Goal: Use online tool/utility: Use online tool/utility

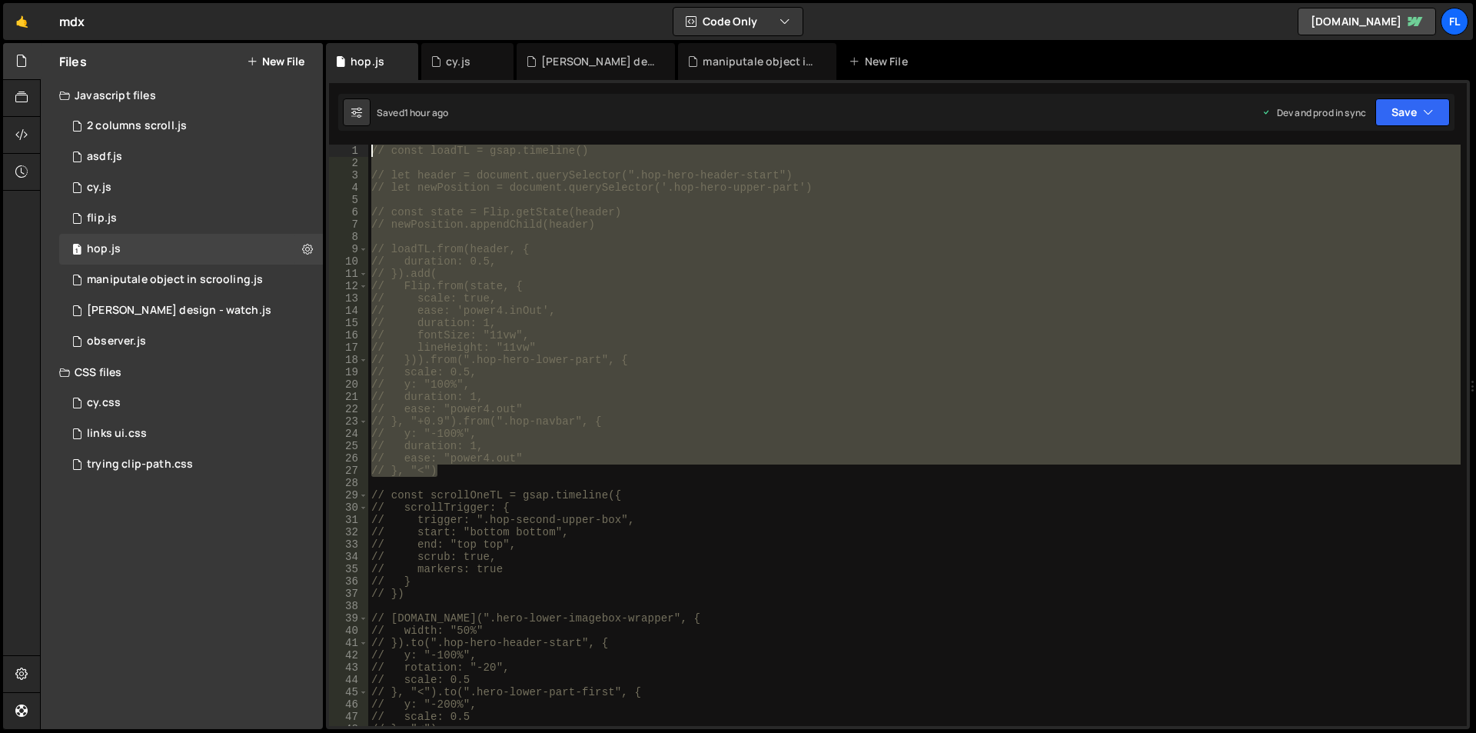
drag, startPoint x: 444, startPoint y: 471, endPoint x: 370, endPoint y: 147, distance: 332.5
click at [370, 147] on div "// const loadTL = gsap.timeline() // let header = document.querySelector(".hop-…" at bounding box center [914, 448] width 1092 height 606
type textarea "const loadTL = gsap.timeline()"
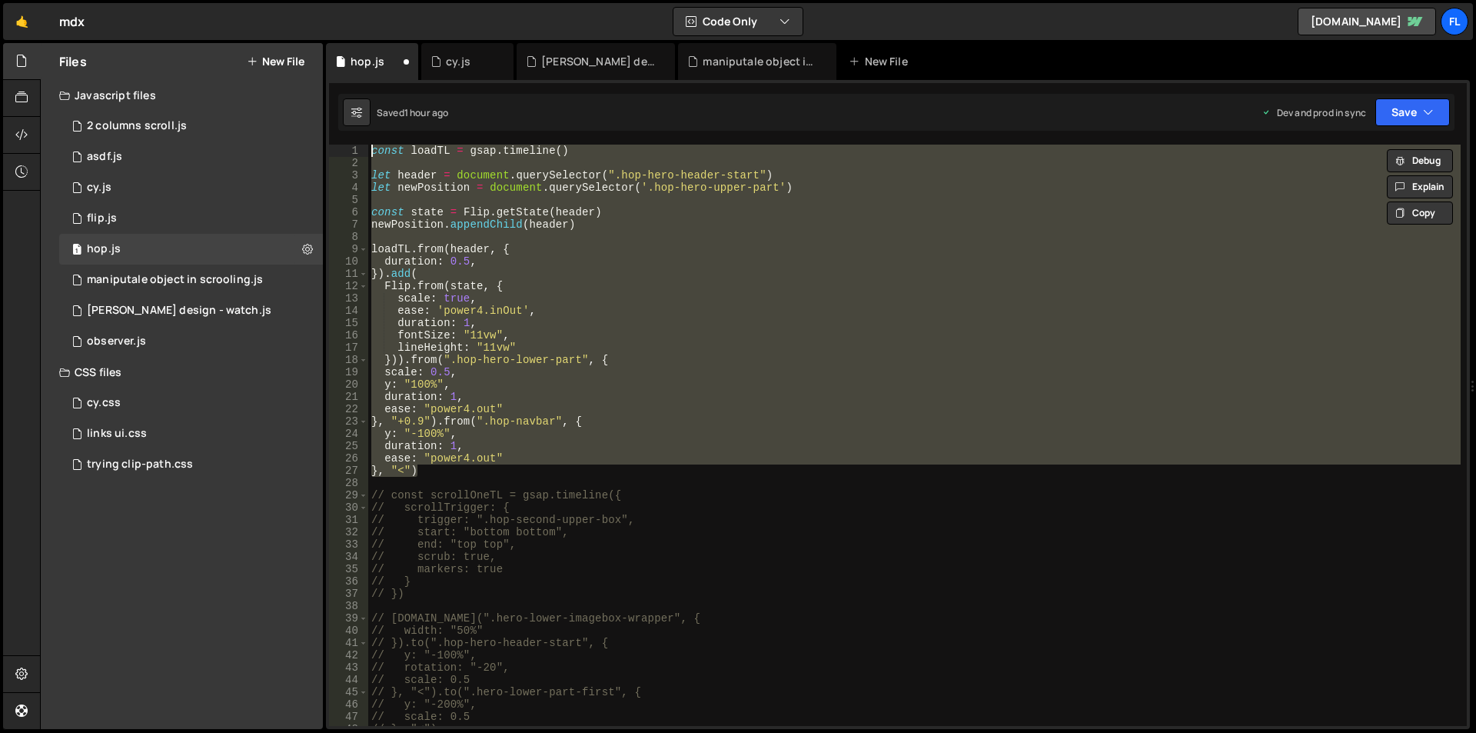
click at [510, 199] on div "const loadTL = gsap . timeline ( ) let header = document . querySelector ( ".ho…" at bounding box center [914, 435] width 1092 height 581
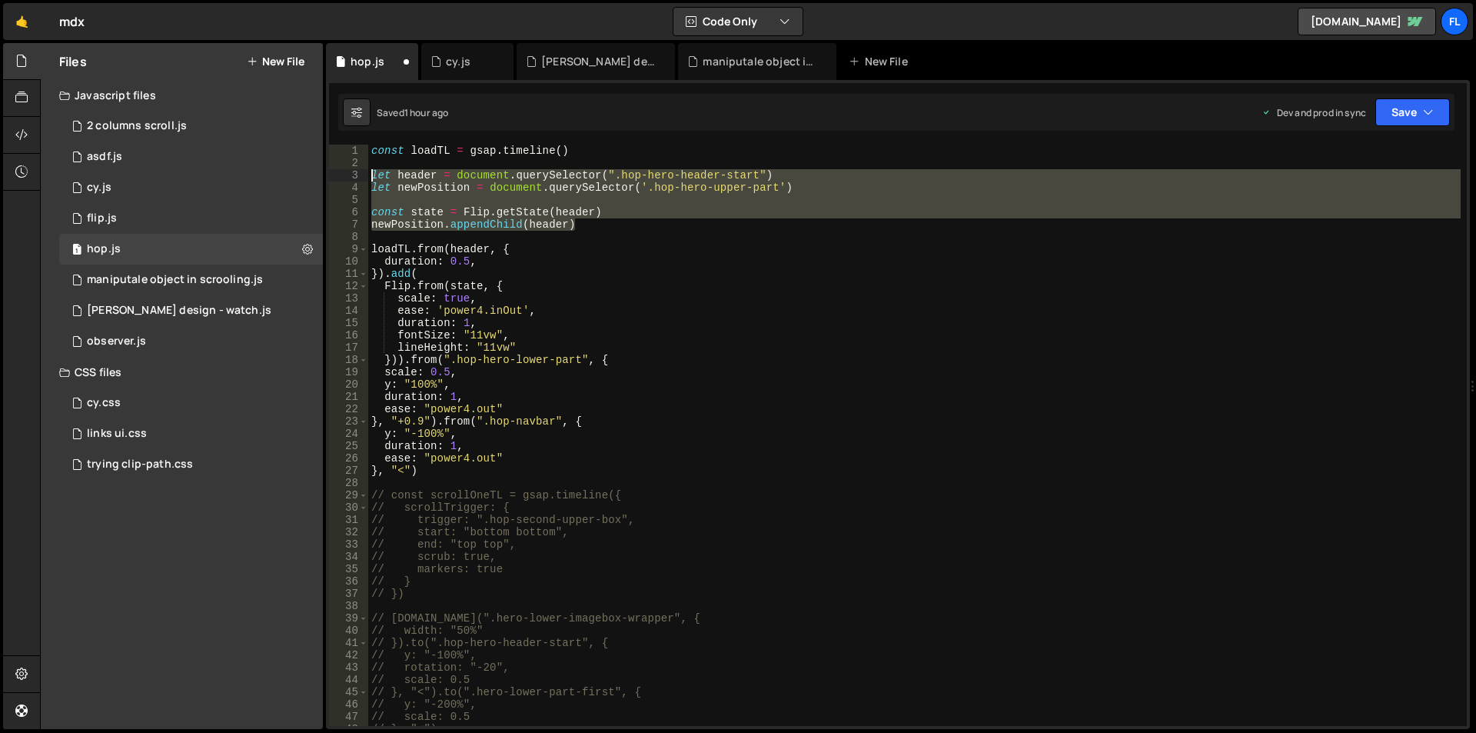
drag, startPoint x: 586, startPoint y: 230, endPoint x: 341, endPoint y: 170, distance: 251.7
click at [341, 170] on div "1 2 3 4 5 6 7 8 9 10 11 12 13 14 15 16 17 18 19 20 21 22 23 24 25 26 27 28 29 3…" at bounding box center [898, 435] width 1138 height 581
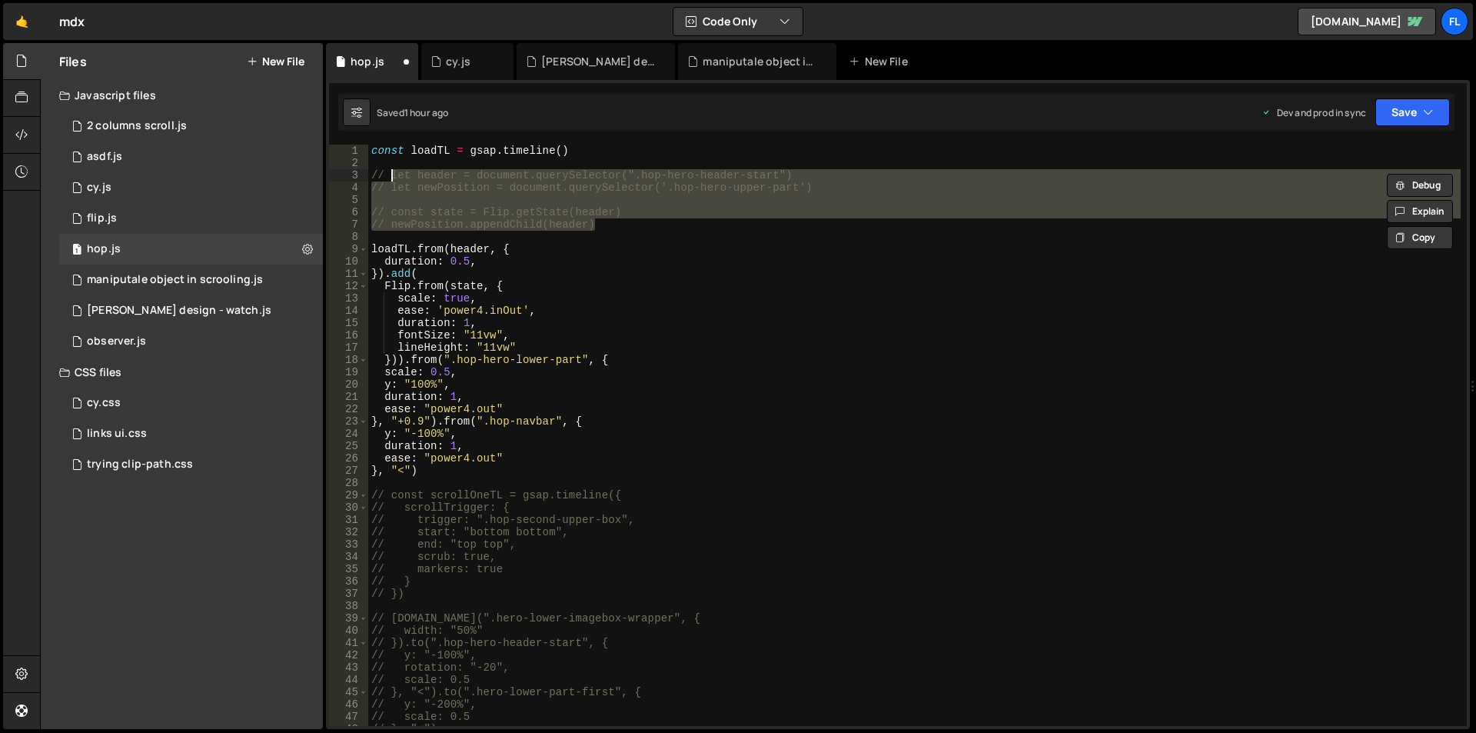
click at [384, 272] on div "const loadTL = gsap . timeline ( ) // let header = document.querySelector(".hop…" at bounding box center [914, 448] width 1092 height 606
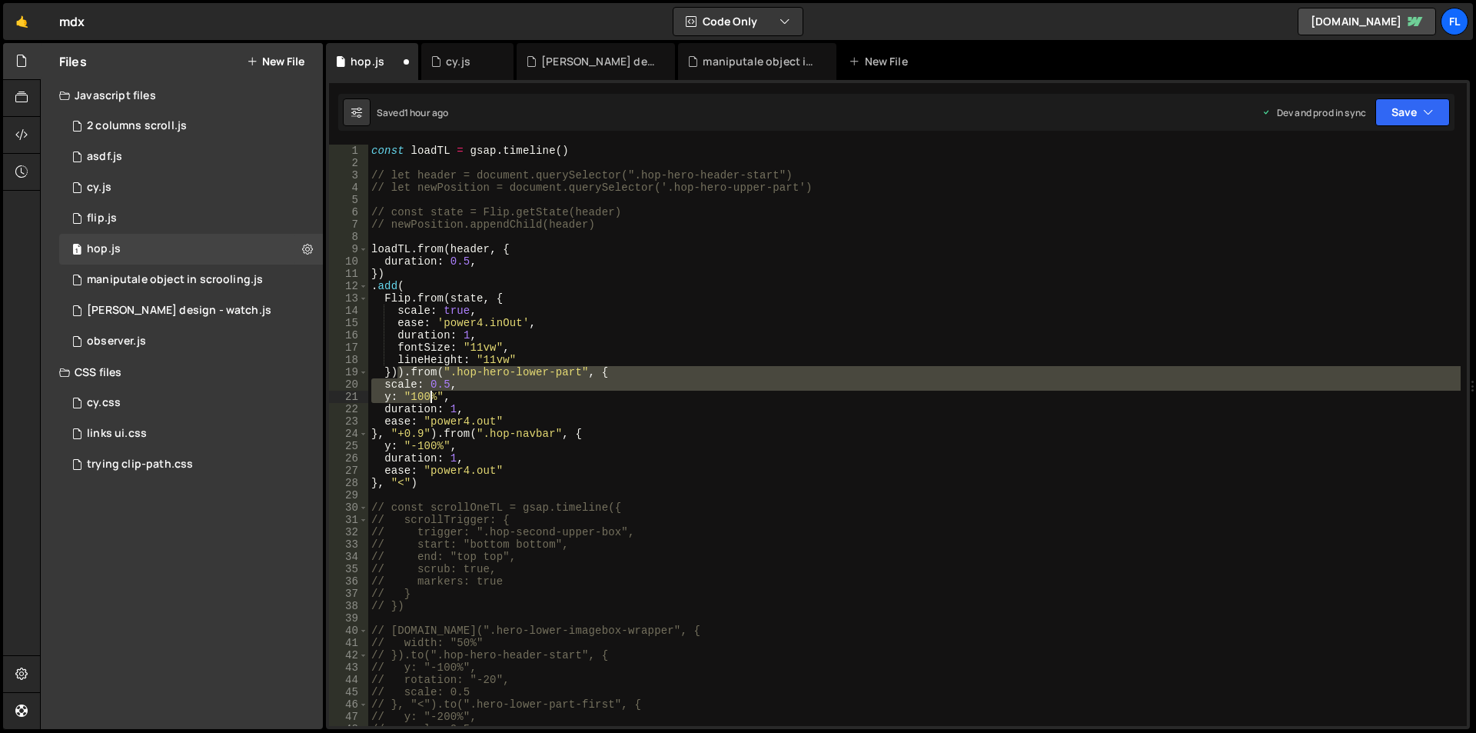
drag, startPoint x: 400, startPoint y: 375, endPoint x: 432, endPoint y: 393, distance: 36.1
click at [432, 393] on div "const loadTL = gsap . timeline ( ) // let header = document.querySelector(".hop…" at bounding box center [914, 448] width 1092 height 606
click at [419, 385] on div "const loadTL = gsap . timeline ( ) // let header = document.querySelector(".hop…" at bounding box center [914, 435] width 1092 height 581
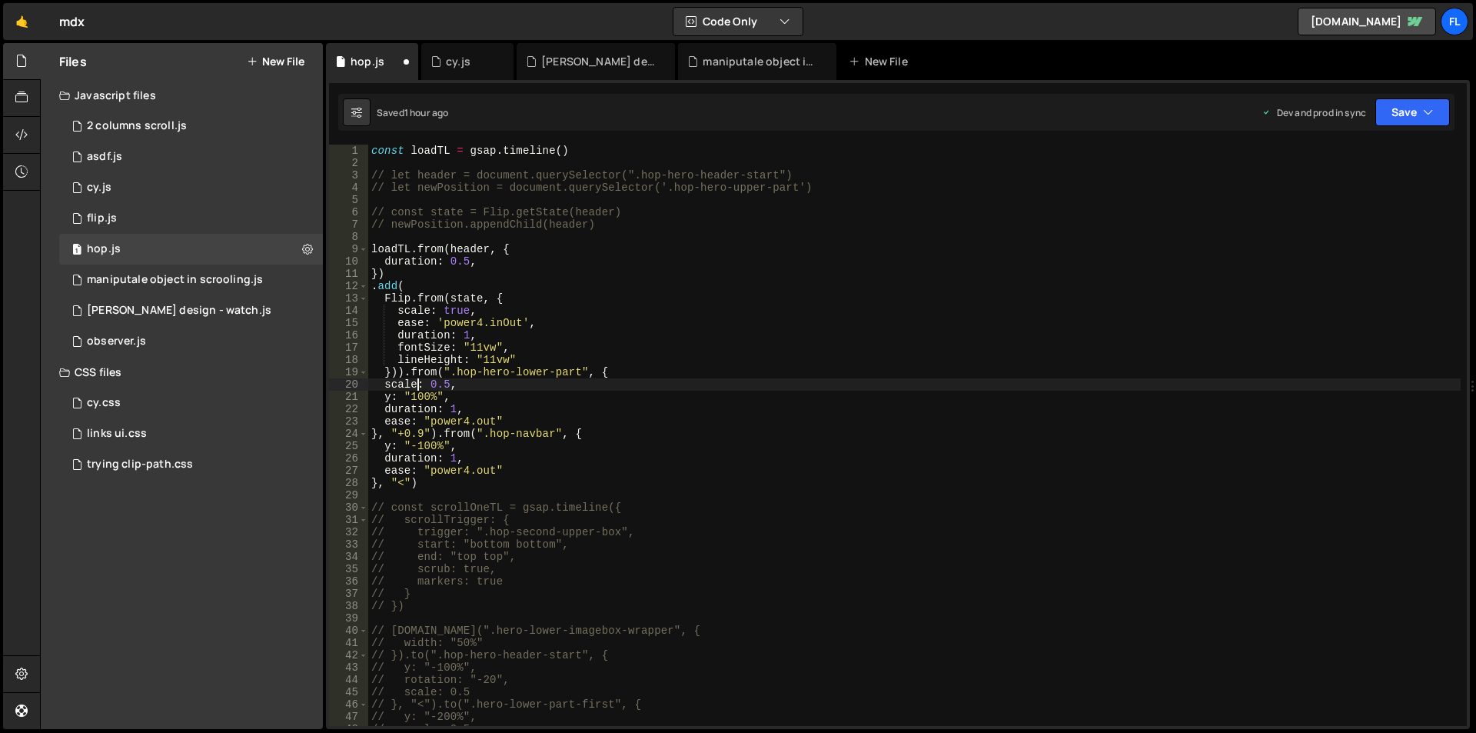
click at [403, 368] on div "const loadTL = gsap . timeline ( ) // let header = document.querySelector(".hop…" at bounding box center [914, 448] width 1092 height 606
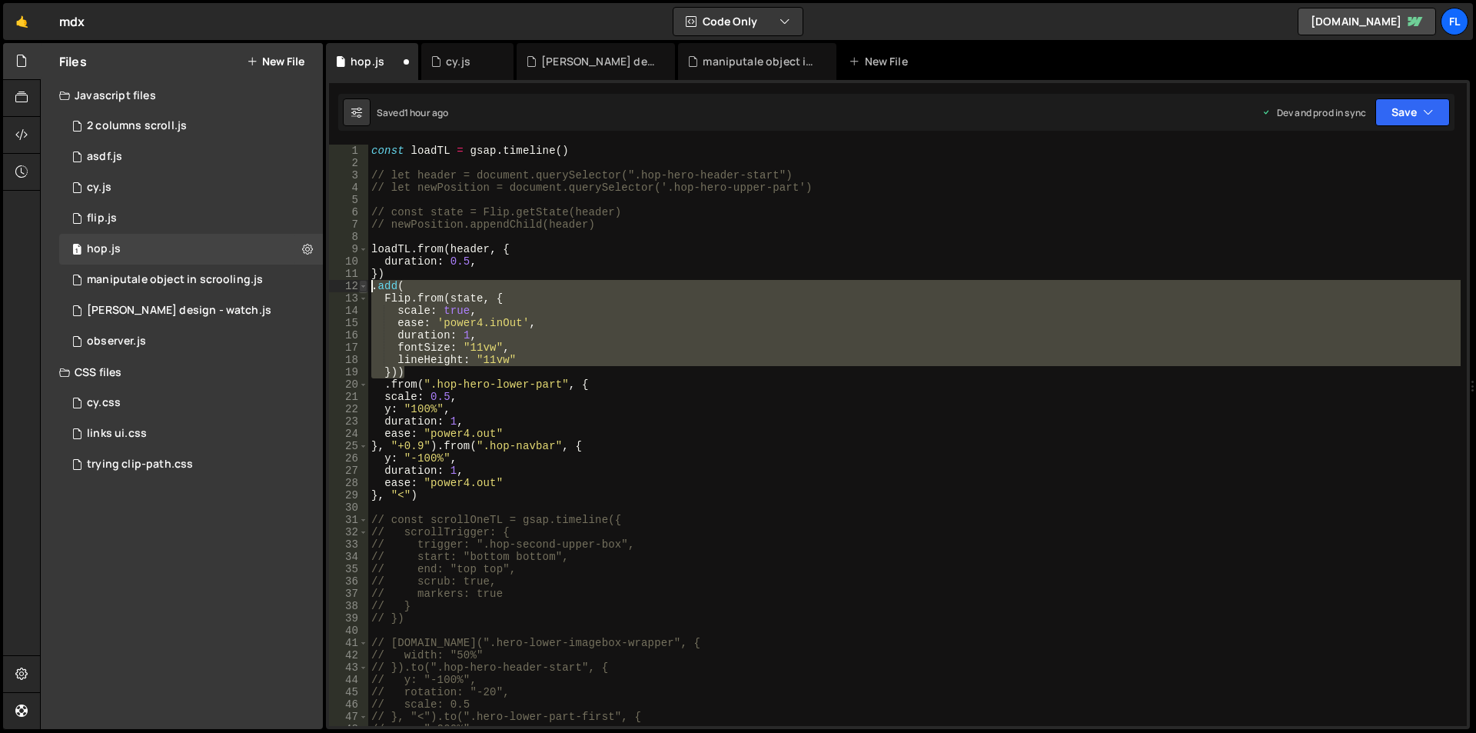
drag, startPoint x: 410, startPoint y: 376, endPoint x: 366, endPoint y: 283, distance: 102.8
click at [366, 283] on div ".from(".hop-hero-lower-part", { 1 2 3 4 5 6 7 8 9 10 11 12 13 14 15 16 17 18 19…" at bounding box center [898, 435] width 1138 height 581
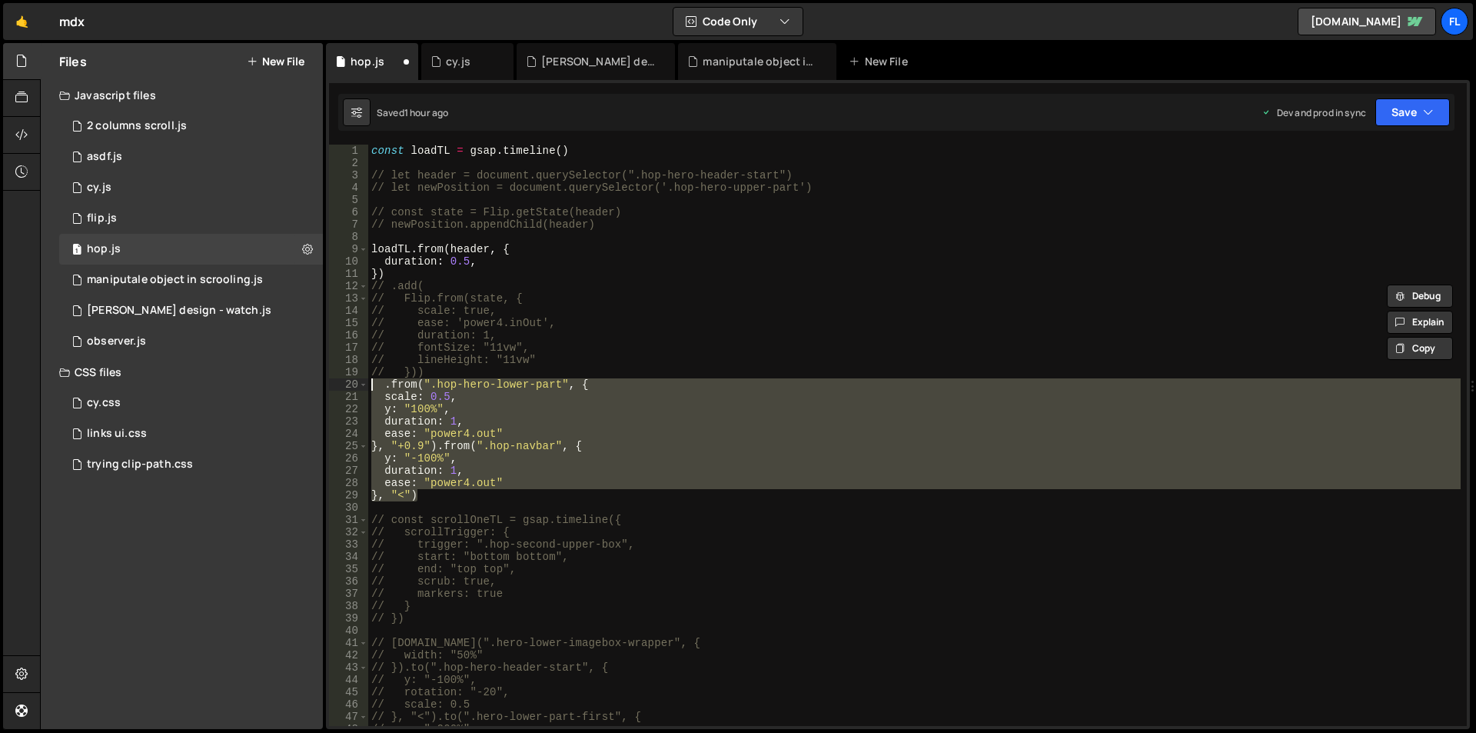
drag, startPoint x: 418, startPoint y: 493, endPoint x: 358, endPoint y: 383, distance: 125.9
click at [358, 383] on div "// .add( // Flip.from(state, { 1 2 3 4 5 6 7 8 9 10 11 12 13 14 15 16 17 18 19 …" at bounding box center [898, 435] width 1138 height 581
type textarea ".from(".hop-hero-lower-part", { scale: 0.5,"
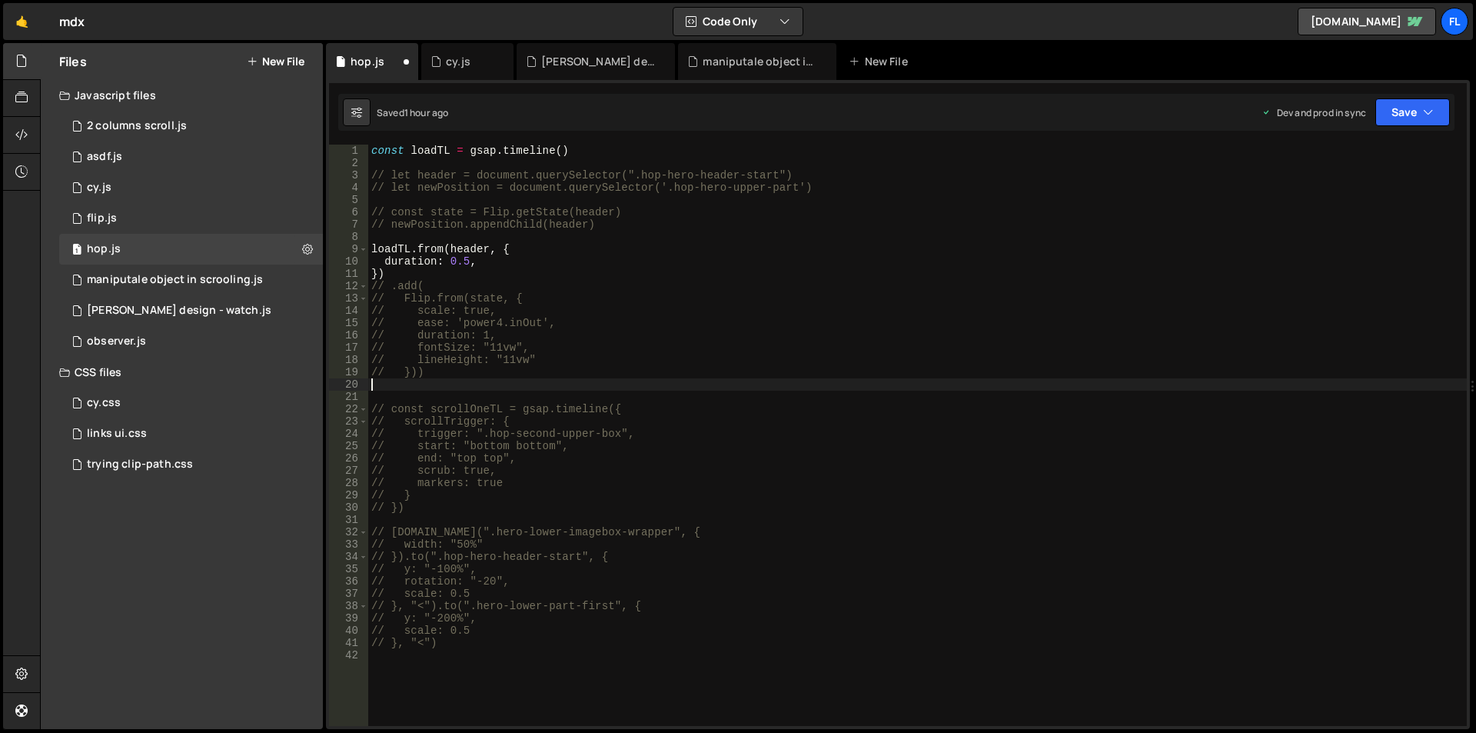
scroll to position [0, 0]
click at [391, 272] on div "const loadTL = gsap . timeline ( ) // let header = document.querySelector(".hop…" at bounding box center [917, 448] width 1098 height 606
paste textarea ", "<""
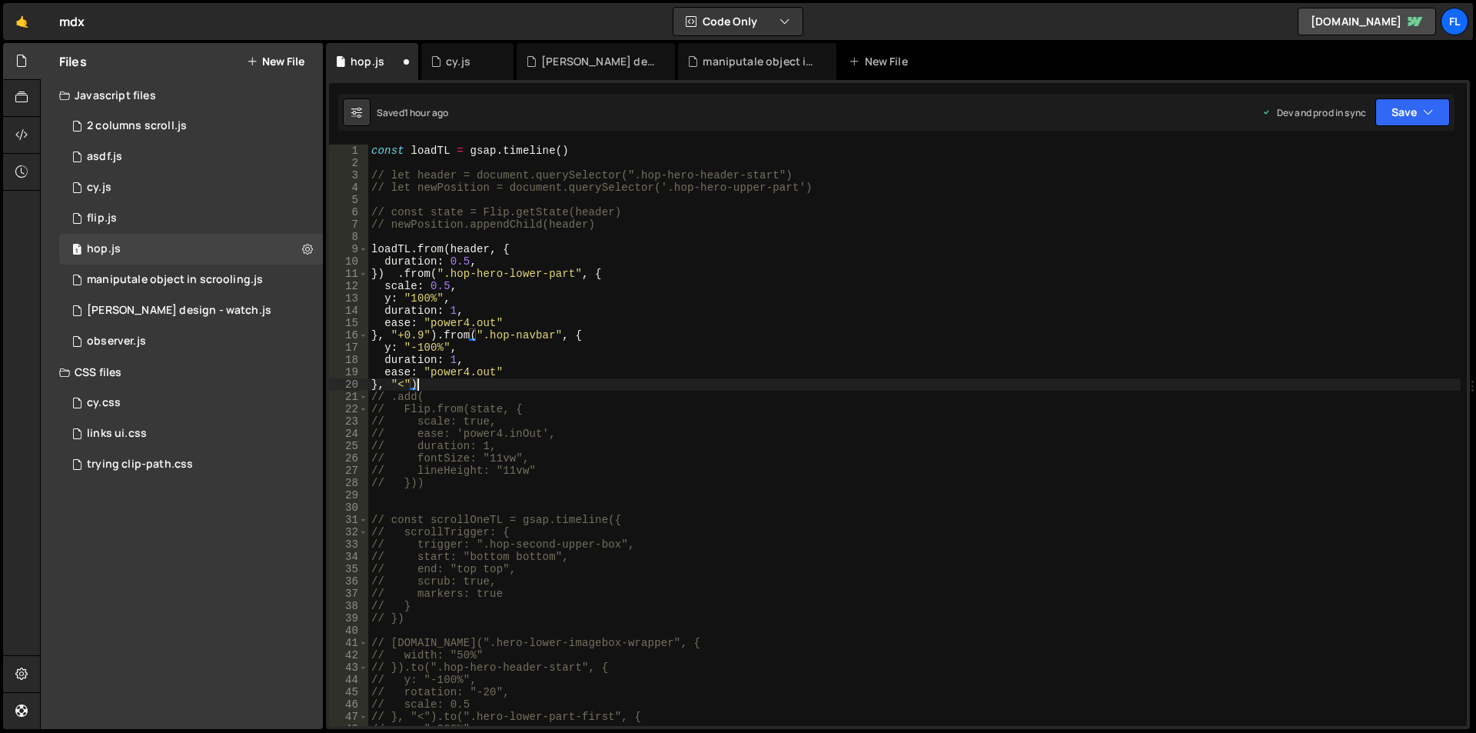
click at [400, 270] on div "const loadTL = gsap . timeline ( ) // let header = document.querySelector(".hop…" at bounding box center [914, 448] width 1092 height 606
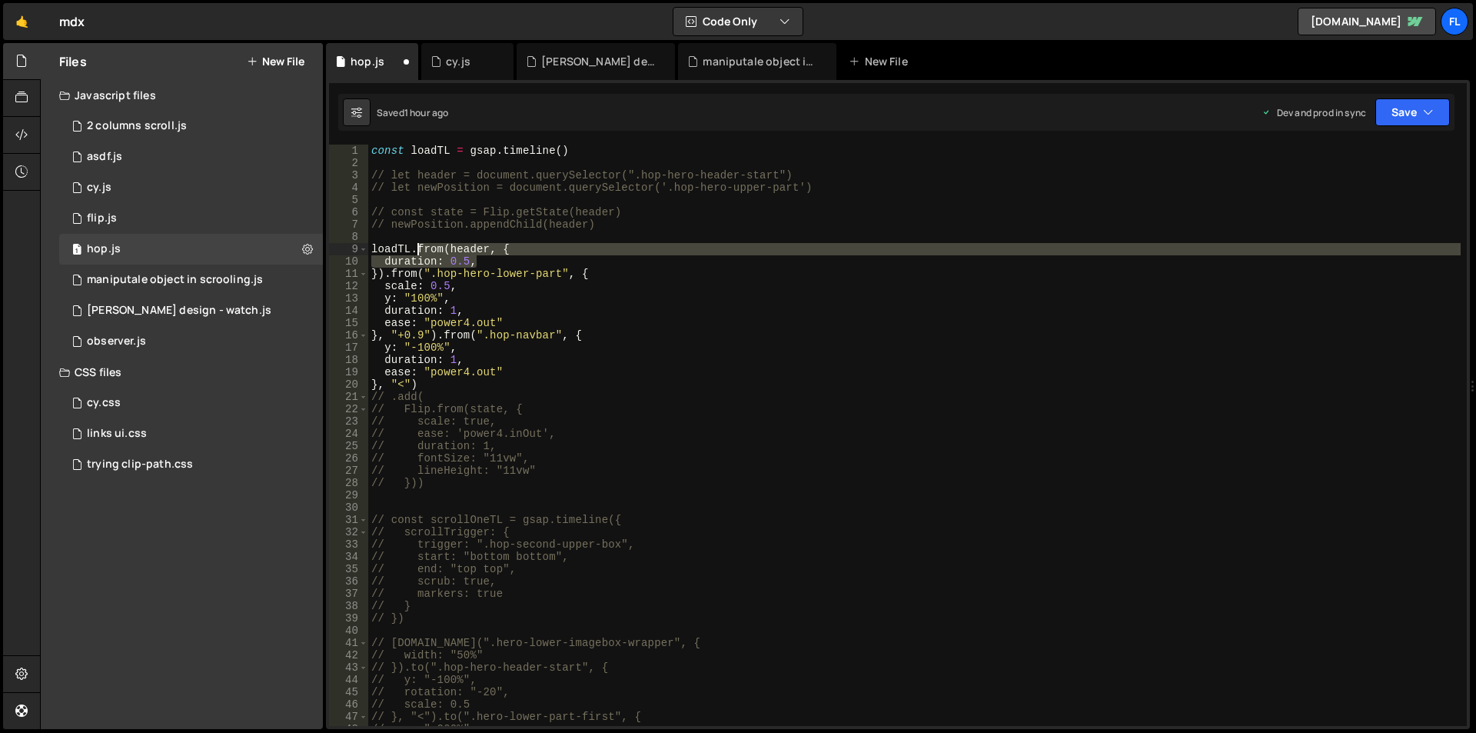
drag, startPoint x: 483, startPoint y: 260, endPoint x: 418, endPoint y: 244, distance: 67.1
click at [418, 244] on div "const loadTL = gsap . timeline ( ) // let header = document.querySelector(".hop…" at bounding box center [914, 448] width 1092 height 606
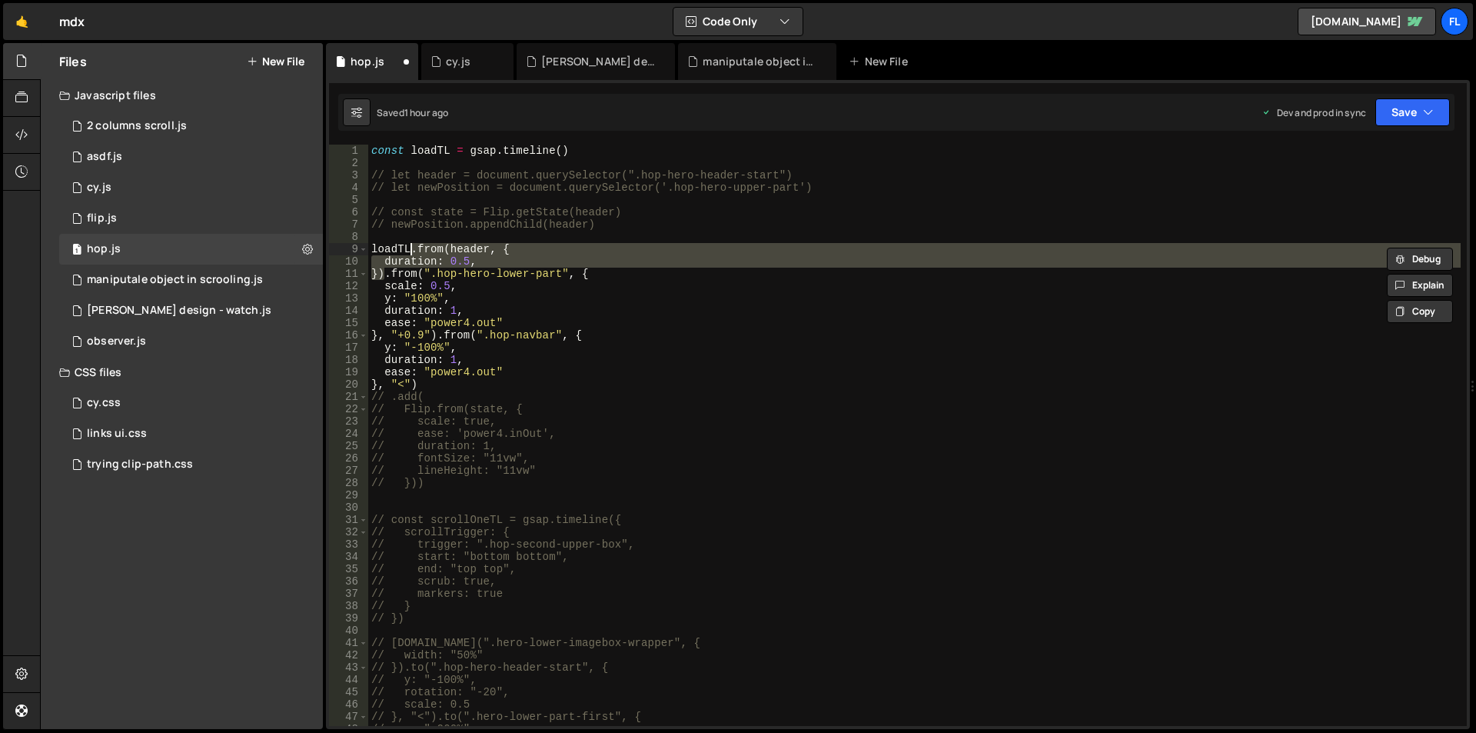
drag, startPoint x: 383, startPoint y: 277, endPoint x: 411, endPoint y: 245, distance: 43.0
click at [411, 245] on div "const loadTL = gsap . timeline ( ) // let header = document.querySelector(".hop…" at bounding box center [914, 448] width 1092 height 606
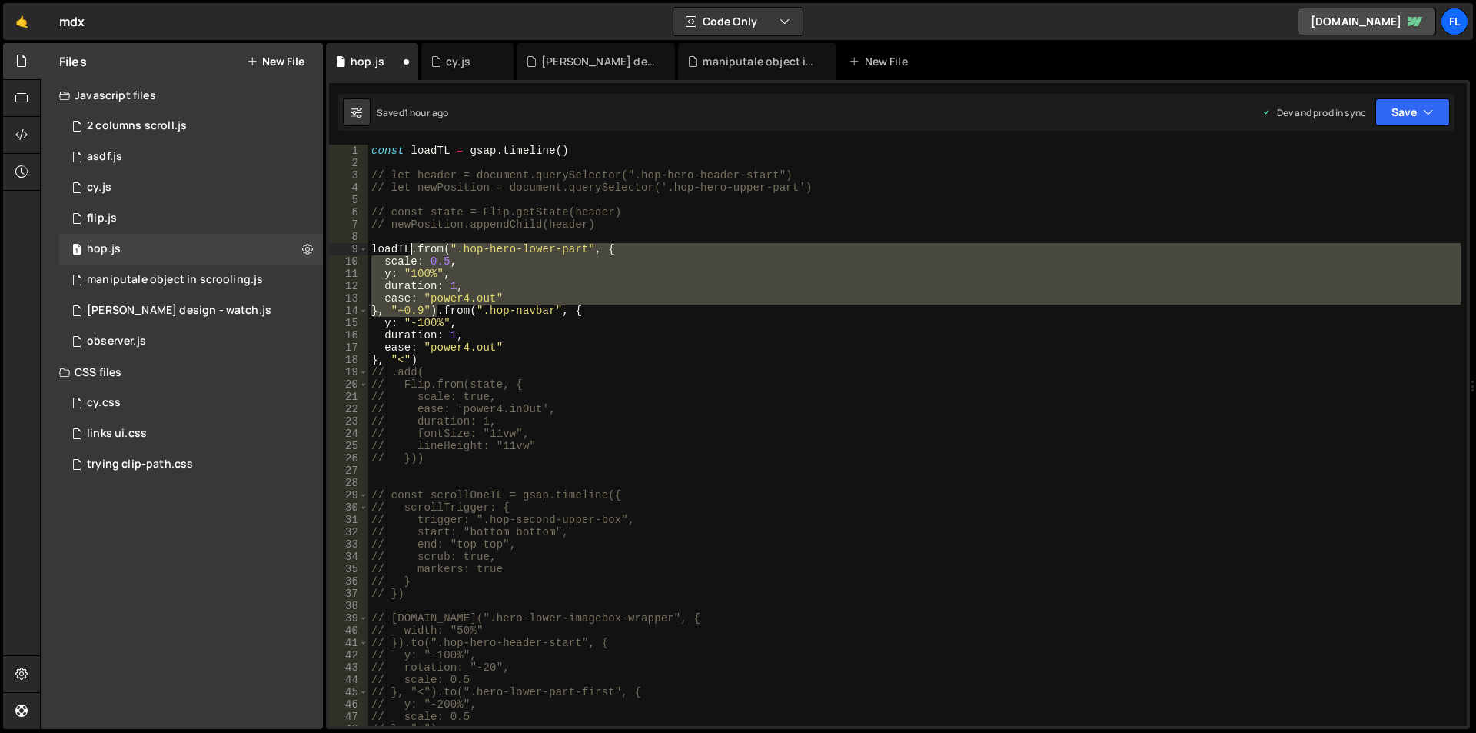
drag, startPoint x: 437, startPoint y: 311, endPoint x: 412, endPoint y: 248, distance: 67.7
click at [412, 248] on div "const loadTL = gsap . timeline ( ) // let header = document.querySelector(".hop…" at bounding box center [914, 448] width 1092 height 606
click at [422, 357] on div "const loadTL = gsap . timeline ( ) // let header = document.querySelector(".hop…" at bounding box center [914, 448] width 1092 height 606
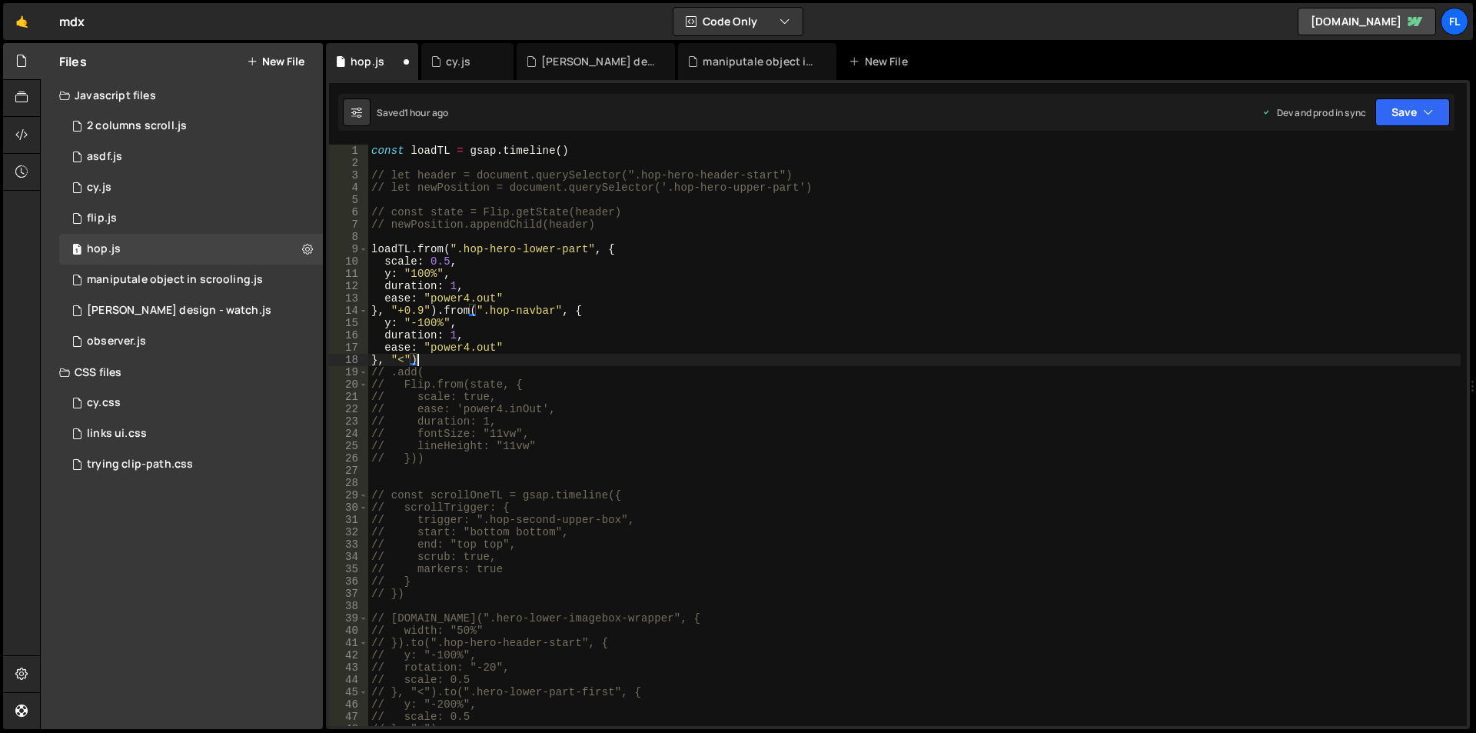
paste textarea "+0.9"
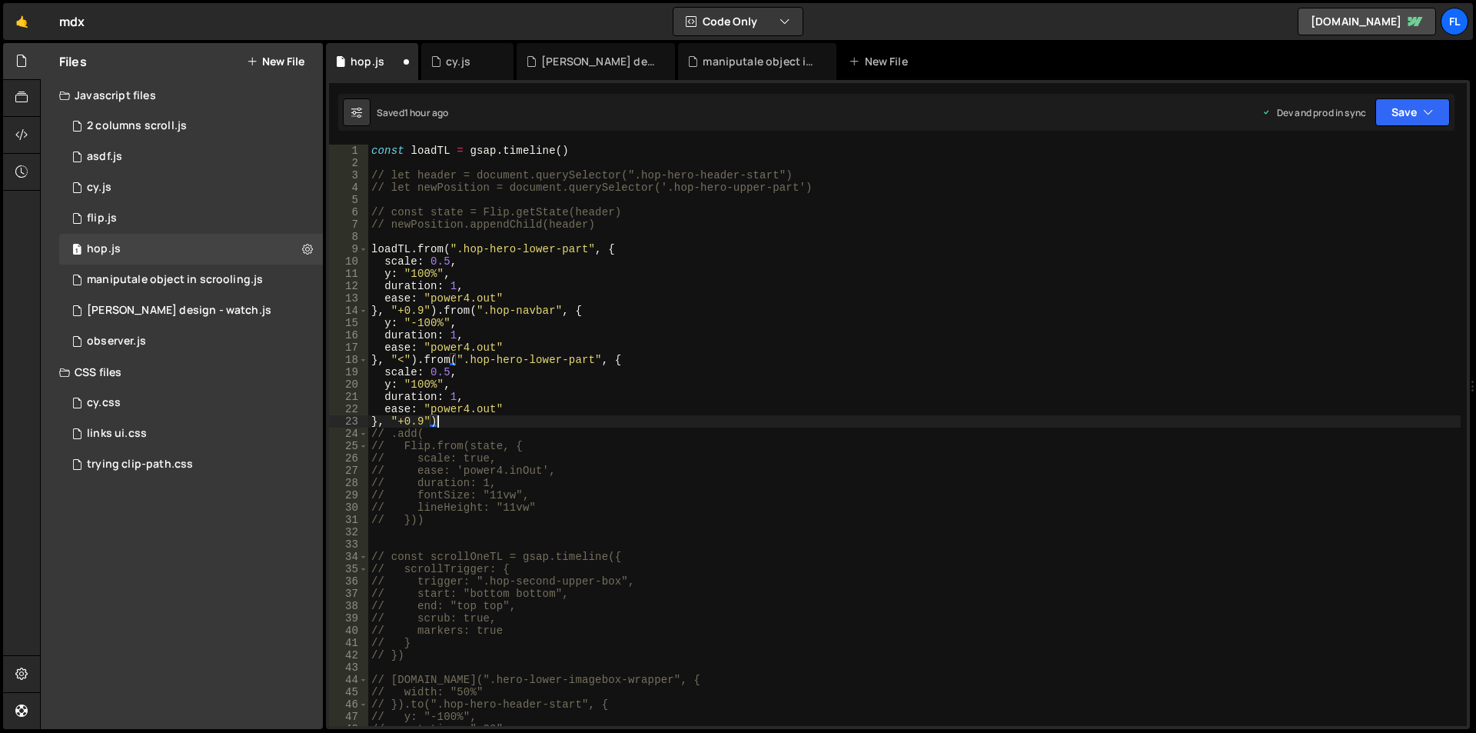
click at [440, 357] on div "const loadTL = gsap . timeline ( ) // let header = document.querySelector(".hop…" at bounding box center [914, 448] width 1092 height 606
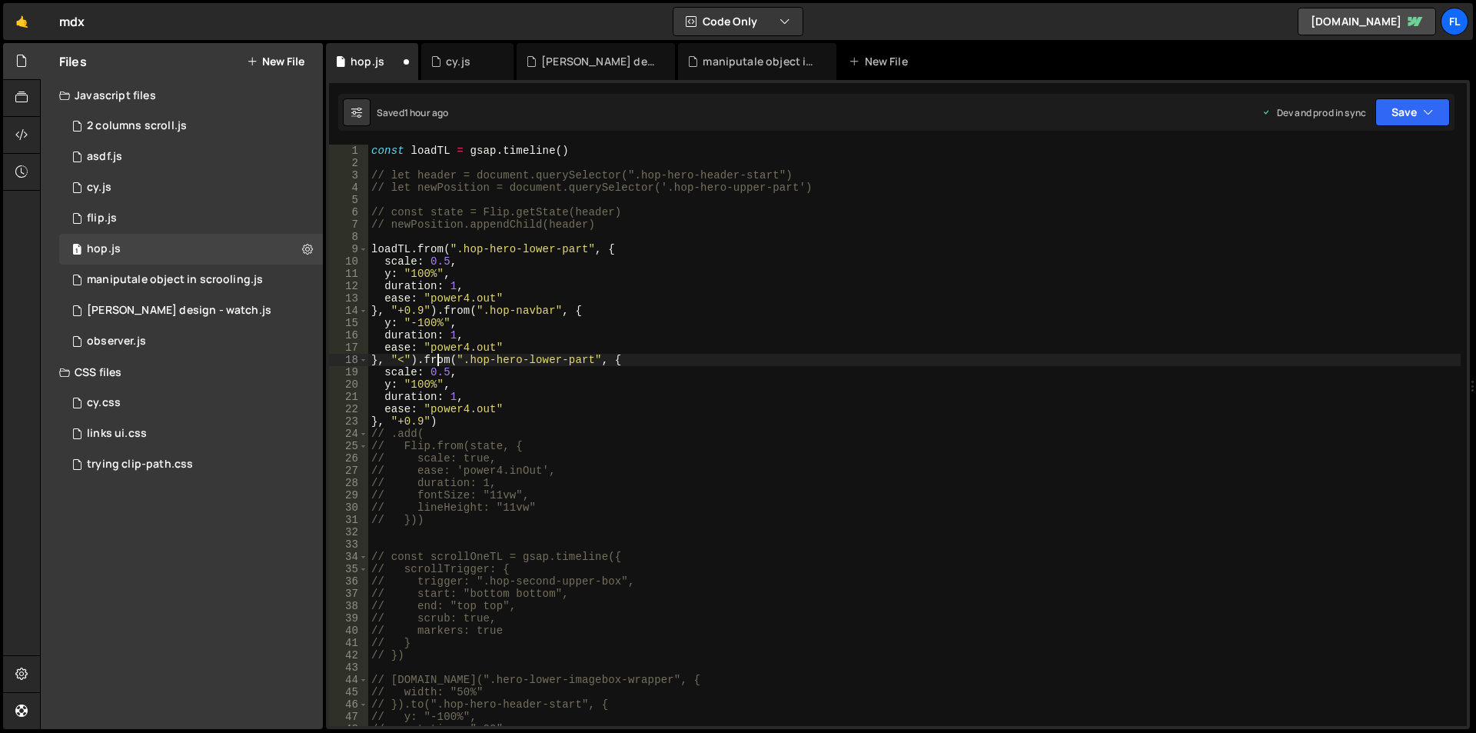
click at [440, 357] on div "const loadTL = gsap . timeline ( ) // let header = document.querySelector(".hop…" at bounding box center [914, 448] width 1092 height 606
click at [789, 347] on div "const loadTL = gsap . timeline ( ) // let header = document.querySelector(".hop…" at bounding box center [914, 448] width 1092 height 606
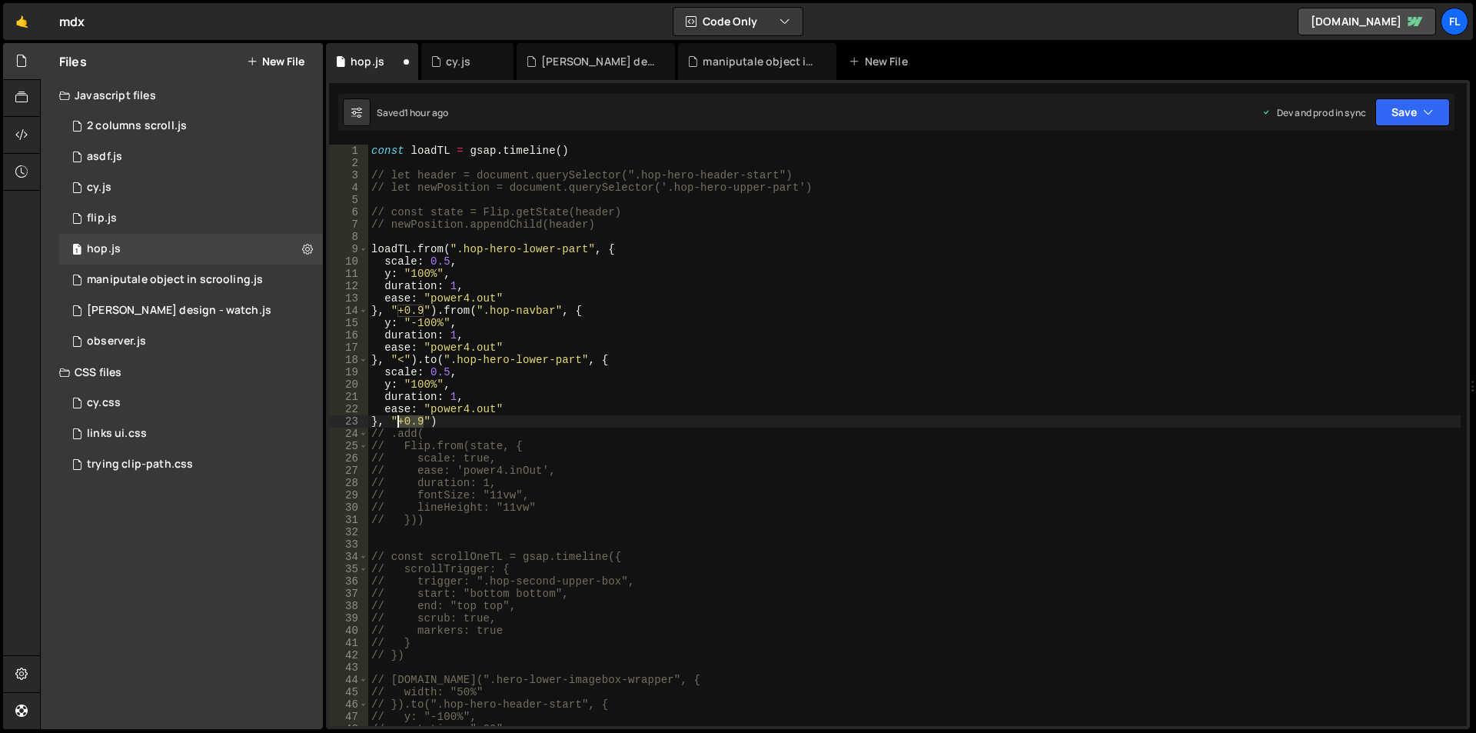
drag, startPoint x: 421, startPoint y: 420, endPoint x: 400, endPoint y: 421, distance: 21.5
click at [400, 421] on div "const loadTL = gsap . timeline ( ) // let header = document.querySelector(".hop…" at bounding box center [914, 448] width 1092 height 606
click at [393, 387] on div "const loadTL = gsap . timeline ( ) // let header = document.querySelector(".hop…" at bounding box center [914, 448] width 1092 height 606
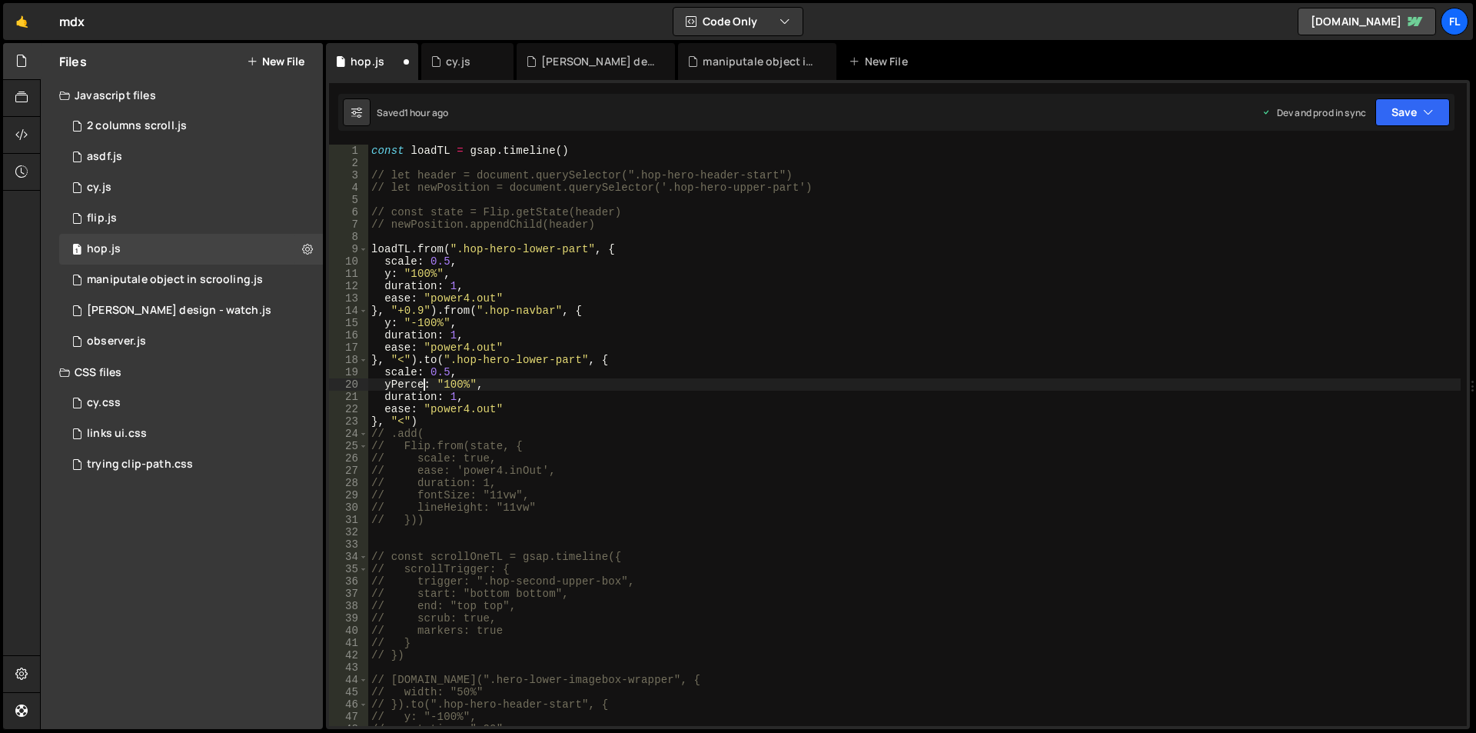
scroll to position [0, 5]
drag, startPoint x: 484, startPoint y: 384, endPoint x: 341, endPoint y: 384, distance: 143.7
click at [341, 384] on div "yPercent: 100, 1 2 3 4 5 6 7 8 9 10 11 12 13 14 15 16 17 18 19 20 21 22 23 24 2…" at bounding box center [898, 435] width 1138 height 581
drag, startPoint x: 466, startPoint y: 268, endPoint x: 351, endPoint y: 278, distance: 115.7
click at [351, 278] on div "yPercent: 100, 1 2 3 4 5 6 7 8 9 10 11 12 13 14 15 16 17 18 19 20 21 22 23 24 2…" at bounding box center [898, 435] width 1138 height 581
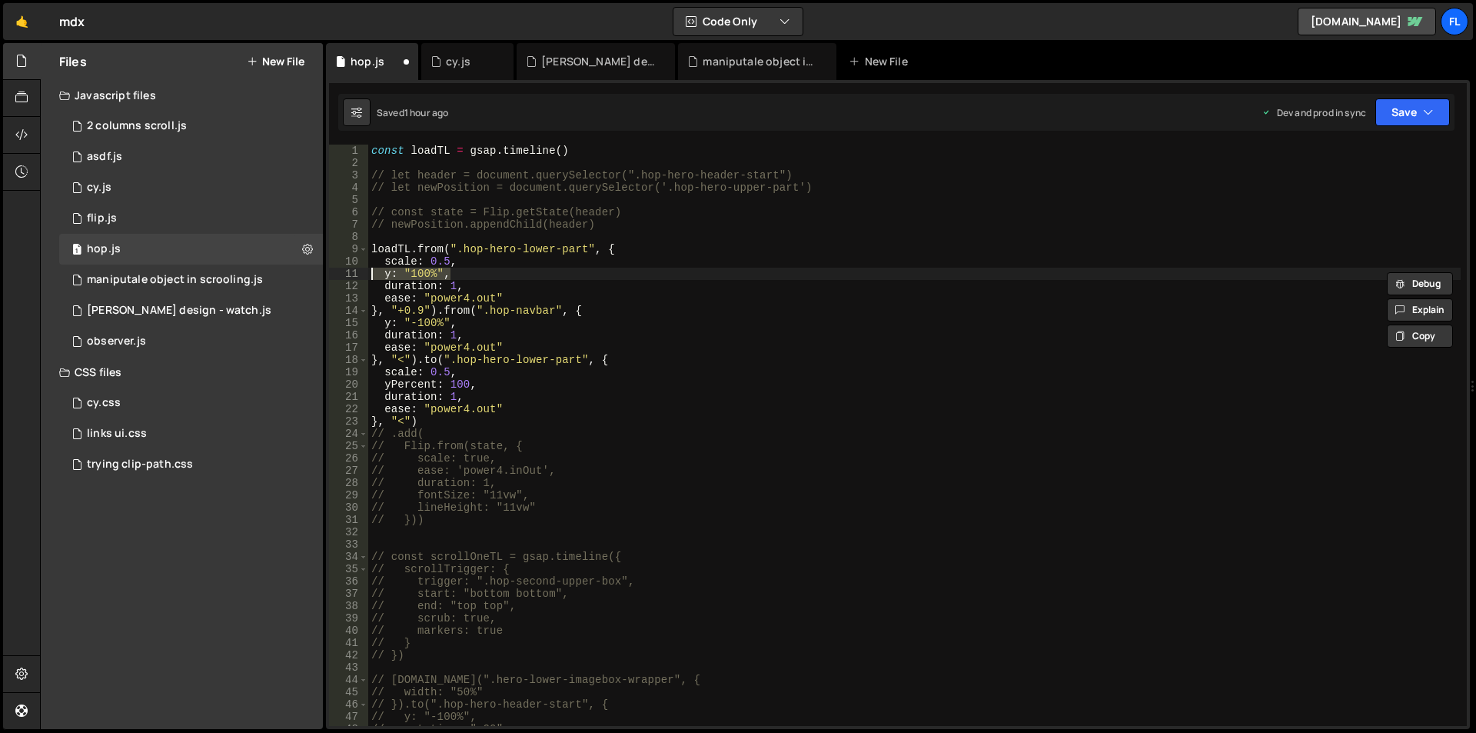
paste textarea "Percent: 100"
click at [461, 261] on div "const loadTL = gsap . timeline ( ) // let header = document.querySelector(".hop…" at bounding box center [914, 448] width 1092 height 606
drag, startPoint x: 583, startPoint y: 360, endPoint x: 457, endPoint y: 361, distance: 125.3
click at [457, 361] on div "const loadTL = gsap . timeline ( ) // let header = document.querySelector(".hop…" at bounding box center [914, 448] width 1092 height 606
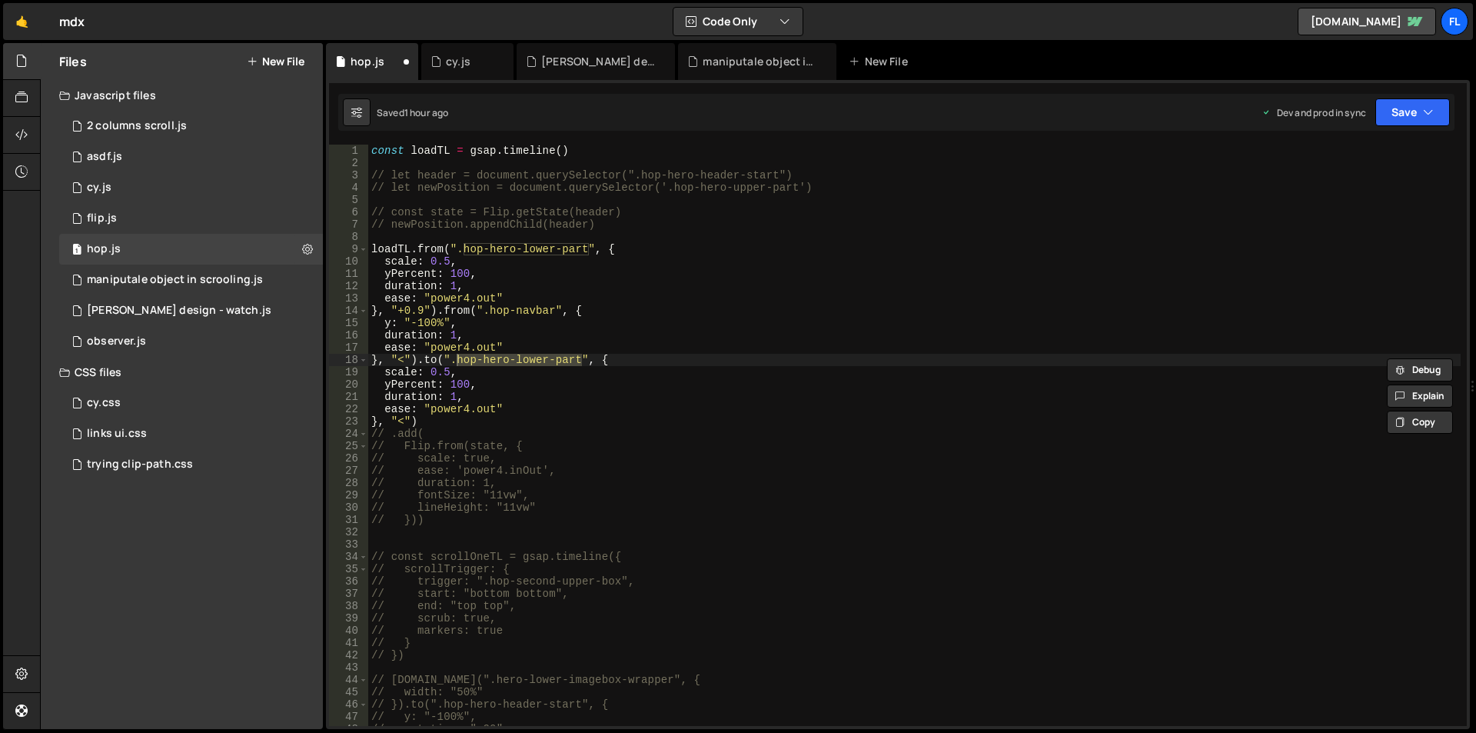
click at [580, 359] on div "const loadTL = gsap . timeline ( ) // let header = document.querySelector(".hop…" at bounding box center [914, 435] width 1092 height 581
drag, startPoint x: 581, startPoint y: 360, endPoint x: 455, endPoint y: 358, distance: 126.1
click at [455, 358] on div "const loadTL = gsap . timeline ( ) // let header = document.querySelector(".hop…" at bounding box center [914, 448] width 1092 height 606
paste textarea "ero-lower-imagebox-wrapper"
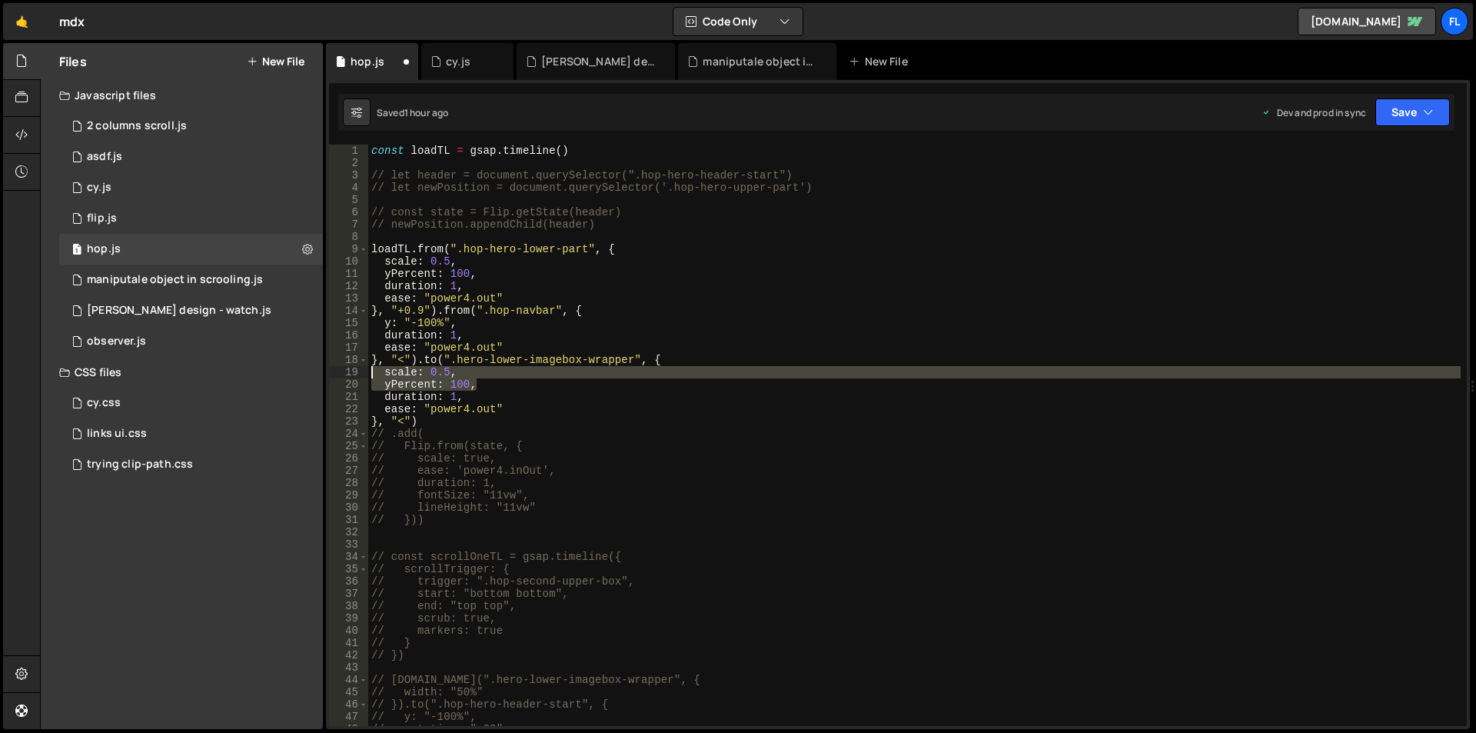
drag, startPoint x: 483, startPoint y: 385, endPoint x: 364, endPoint y: 370, distance: 119.4
click at [364, 370] on div "}, "<").to(".hero-lower-imagebox-wrapper", { 1 2 3 4 5 6 7 8 9 10 11 12 13 14 1…" at bounding box center [898, 435] width 1138 height 581
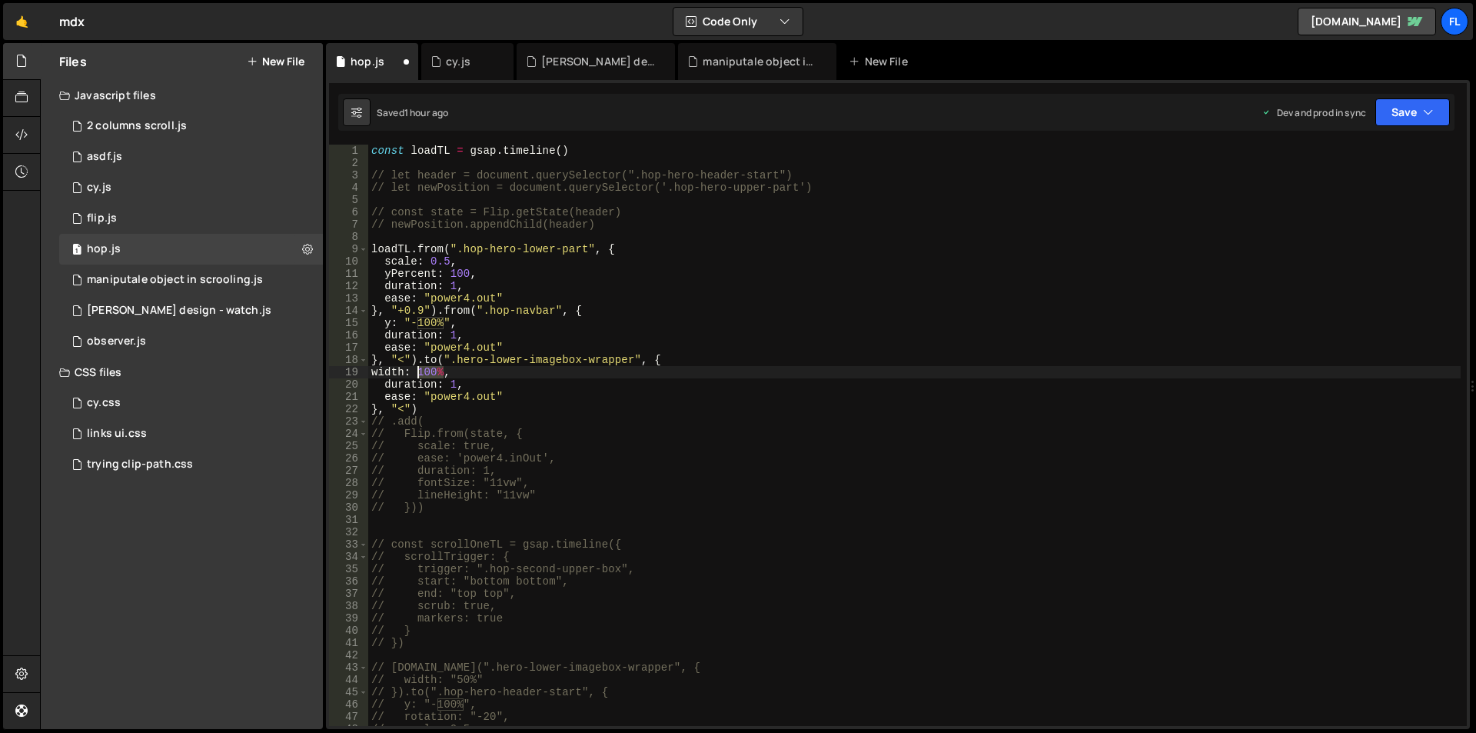
drag, startPoint x: 442, startPoint y: 372, endPoint x: 420, endPoint y: 371, distance: 22.3
click at [420, 371] on div "const loadTL = gsap . timeline ( ) // let header = document.querySelector(".hop…" at bounding box center [914, 448] width 1092 height 606
click at [673, 417] on div "const loadTL = gsap . timeline ( ) // let header = document.querySelector(".hop…" at bounding box center [914, 448] width 1092 height 606
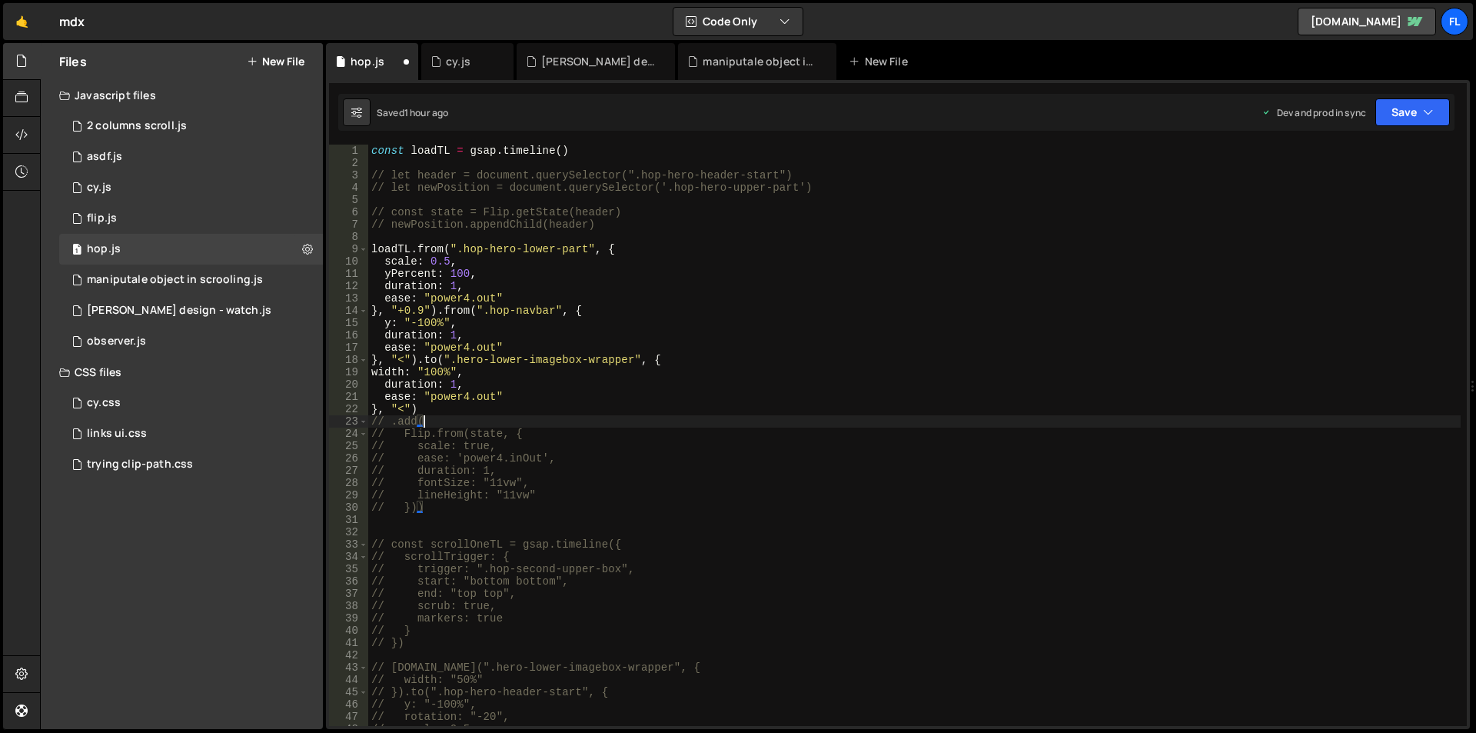
type textarea "// .add("
click at [804, 517] on div "const loadTL = gsap . timeline ( ) // let header = document.querySelector(".hop…" at bounding box center [914, 448] width 1092 height 606
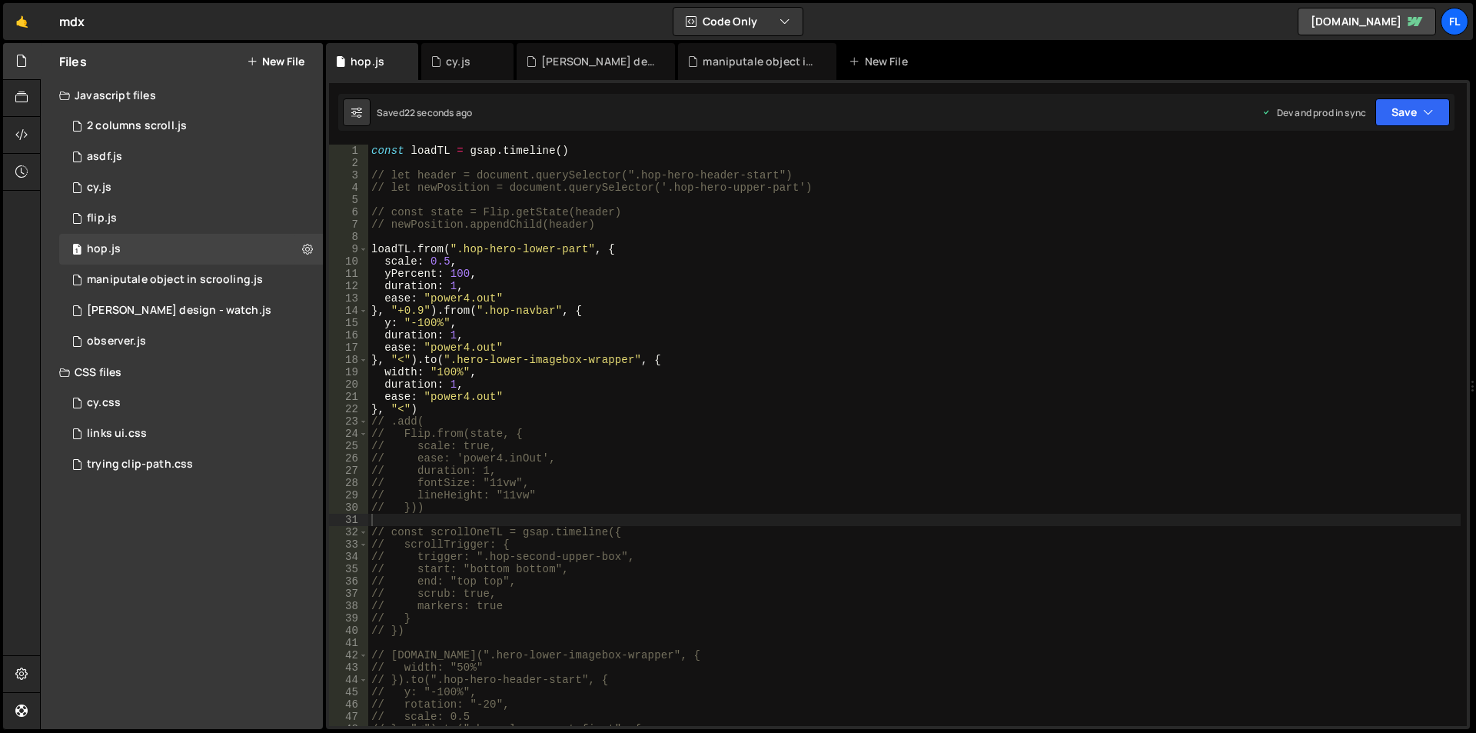
scroll to position [92, 0]
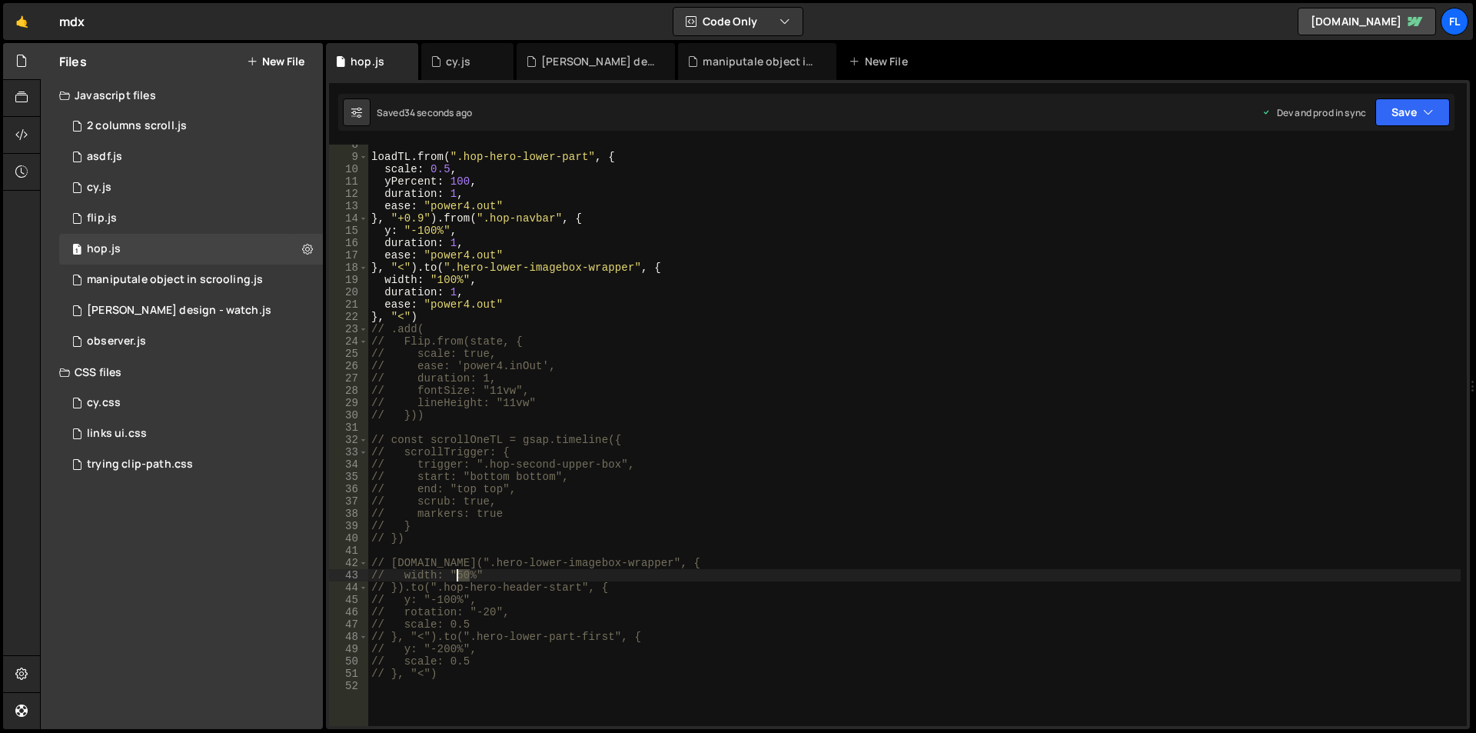
drag, startPoint x: 470, startPoint y: 574, endPoint x: 457, endPoint y: 574, distance: 13.1
click at [457, 574] on div "loadTL . from ( ".hop-hero-lower-part" , { scale : 0.5 , yPercent : 100 , durat…" at bounding box center [914, 441] width 1092 height 606
click at [470, 575] on div "loadTL . from ( ".hop-hero-lower-part" , { scale : 0.5 , yPercent : 100 , durat…" at bounding box center [914, 435] width 1092 height 581
click at [403, 586] on div "loadTL . from ( ".hop-hero-lower-part" , { scale : 0.5 , yPercent : 100 , durat…" at bounding box center [914, 441] width 1092 height 606
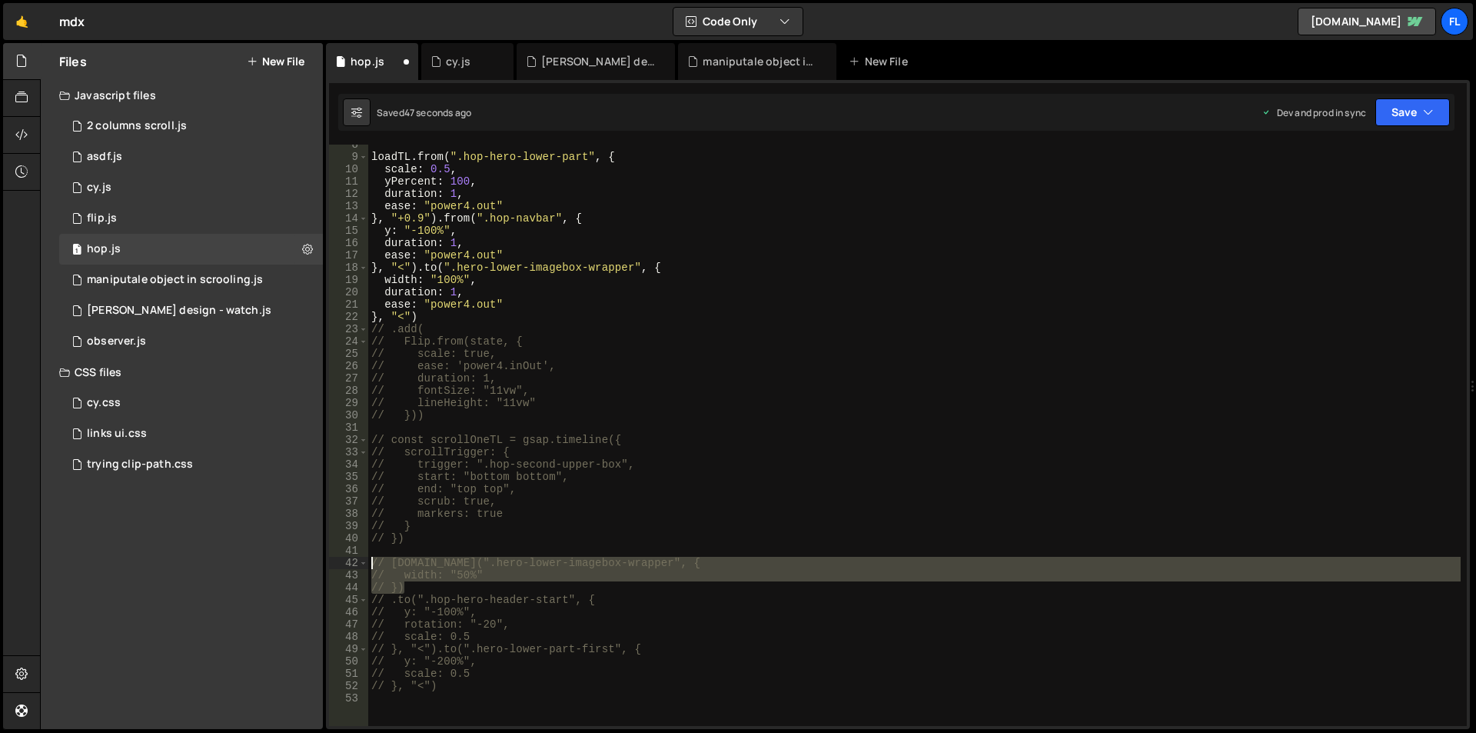
drag, startPoint x: 430, startPoint y: 583, endPoint x: 342, endPoint y: 560, distance: 91.6
click at [342, 560] on div "// .to(".hop-hero-header-start", { 8 9 10 11 12 13 14 15 16 17 18 19 20 21 22 2…" at bounding box center [898, 435] width 1138 height 581
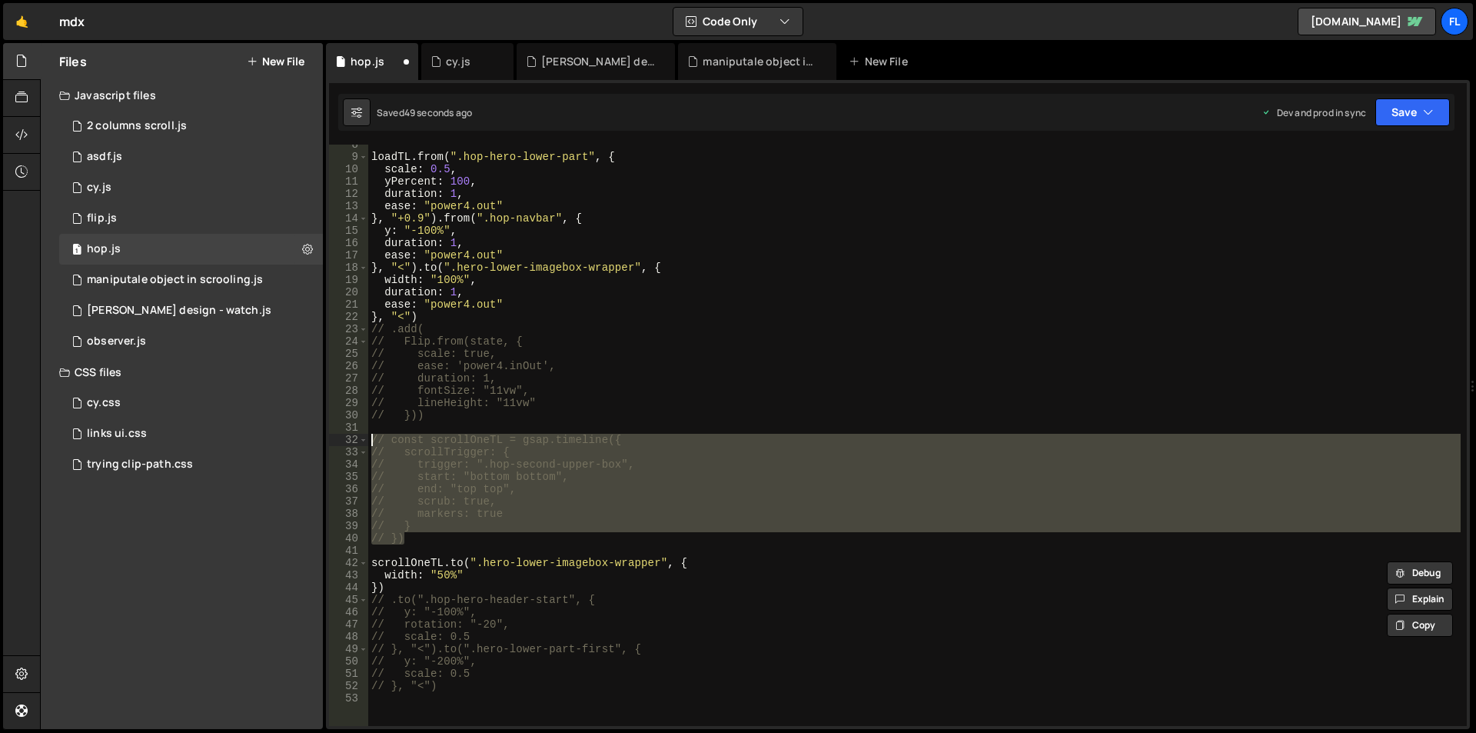
drag, startPoint x: 414, startPoint y: 541, endPoint x: 351, endPoint y: 436, distance: 122.7
click at [351, 436] on div "[DOMAIN_NAME](".hero-lower-imagebox-wrapper", { width: "50%" 8 9 10 11 12 13 14…" at bounding box center [898, 435] width 1138 height 581
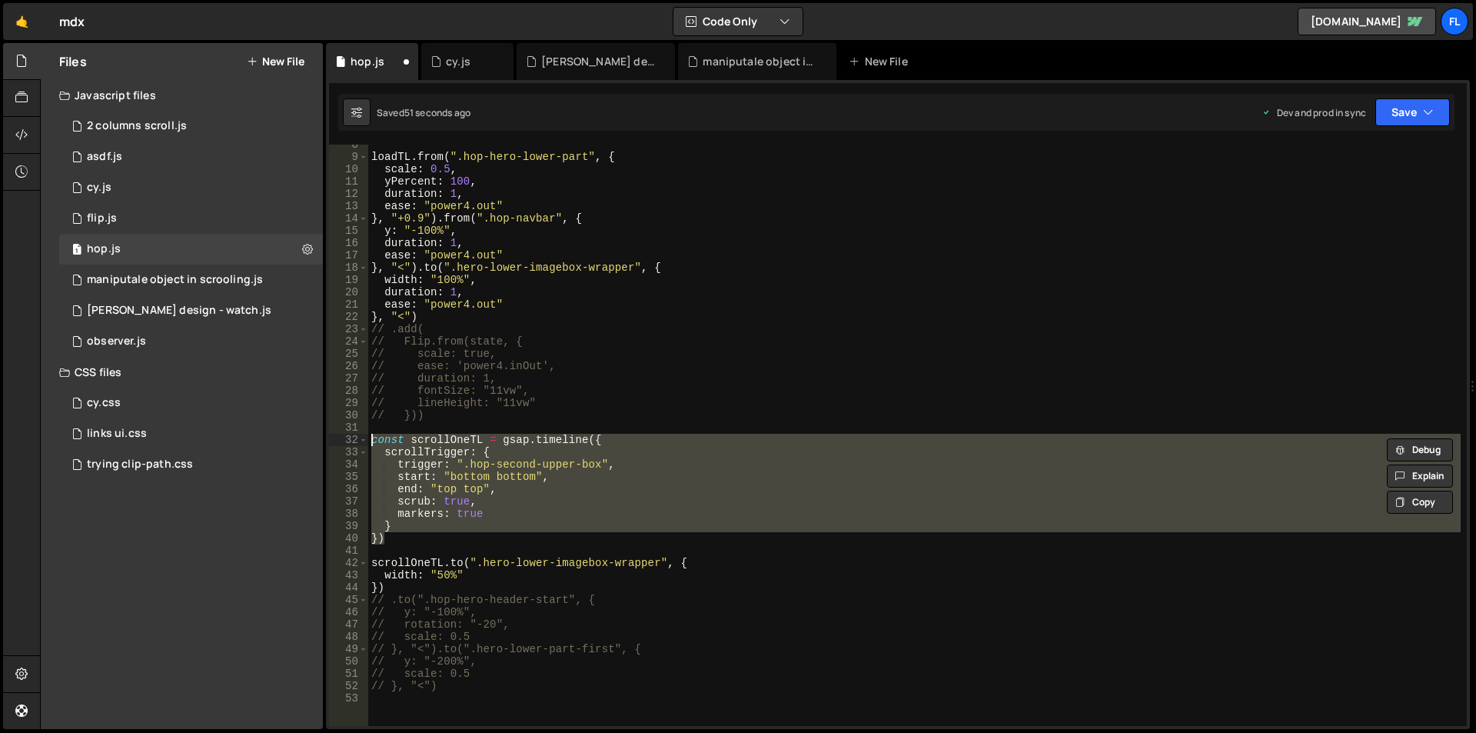
click at [826, 487] on div "loadTL . from ( ".hop-hero-lower-part" , { scale : 0.5 , yPercent : 100 , durat…" at bounding box center [914, 435] width 1092 height 581
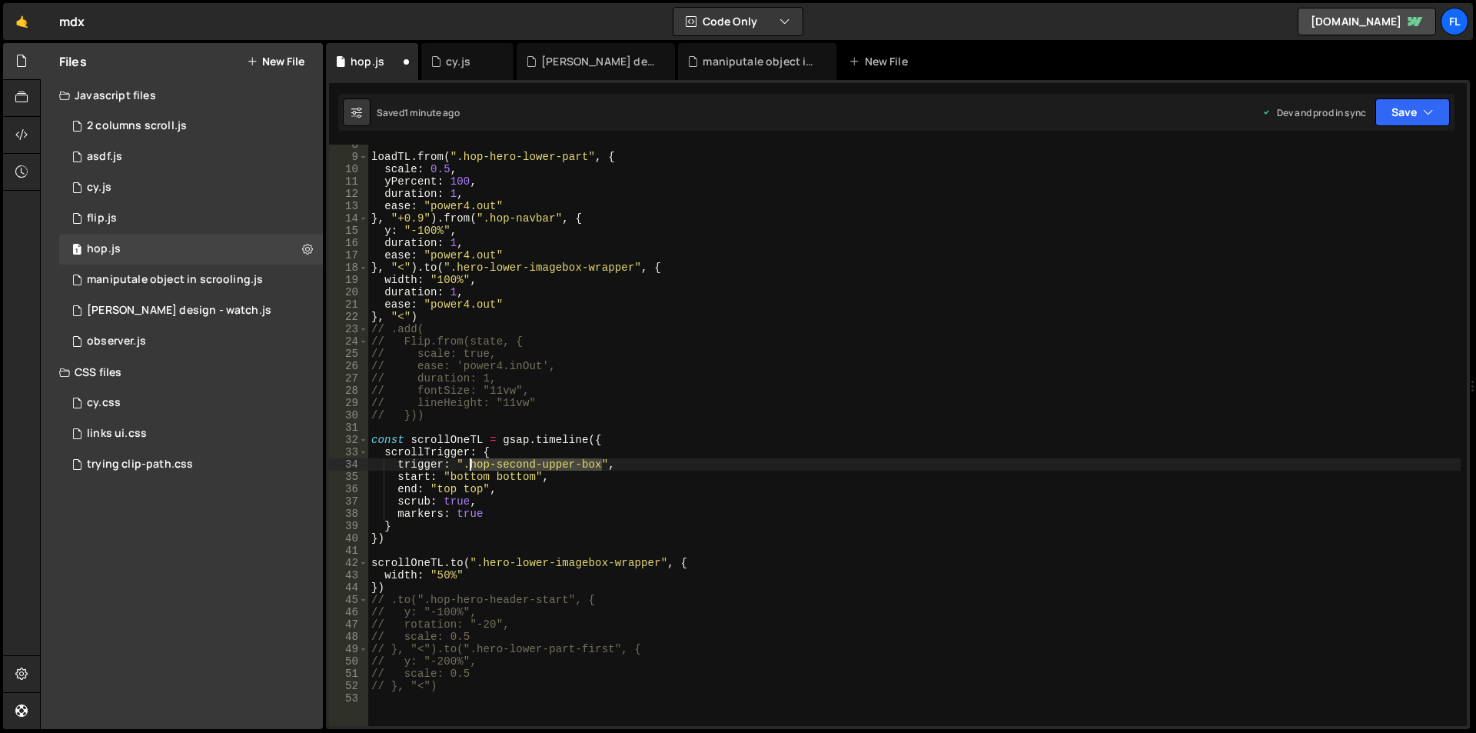
drag, startPoint x: 603, startPoint y: 465, endPoint x: 470, endPoint y: 464, distance: 133.0
click at [470, 464] on div "loadTL . from ( ".hop-hero-lower-part" , { scale : 0.5 , yPercent : 100 , durat…" at bounding box center [914, 441] width 1092 height 606
paste textarea "ero-lower-part-second"
drag, startPoint x: 614, startPoint y: 464, endPoint x: 471, endPoint y: 461, distance: 143.0
click at [471, 461] on div "loadTL . from ( ".hop-hero-lower-part" , { scale : 0.5 , yPercent : 100 , durat…" at bounding box center [914, 441] width 1092 height 606
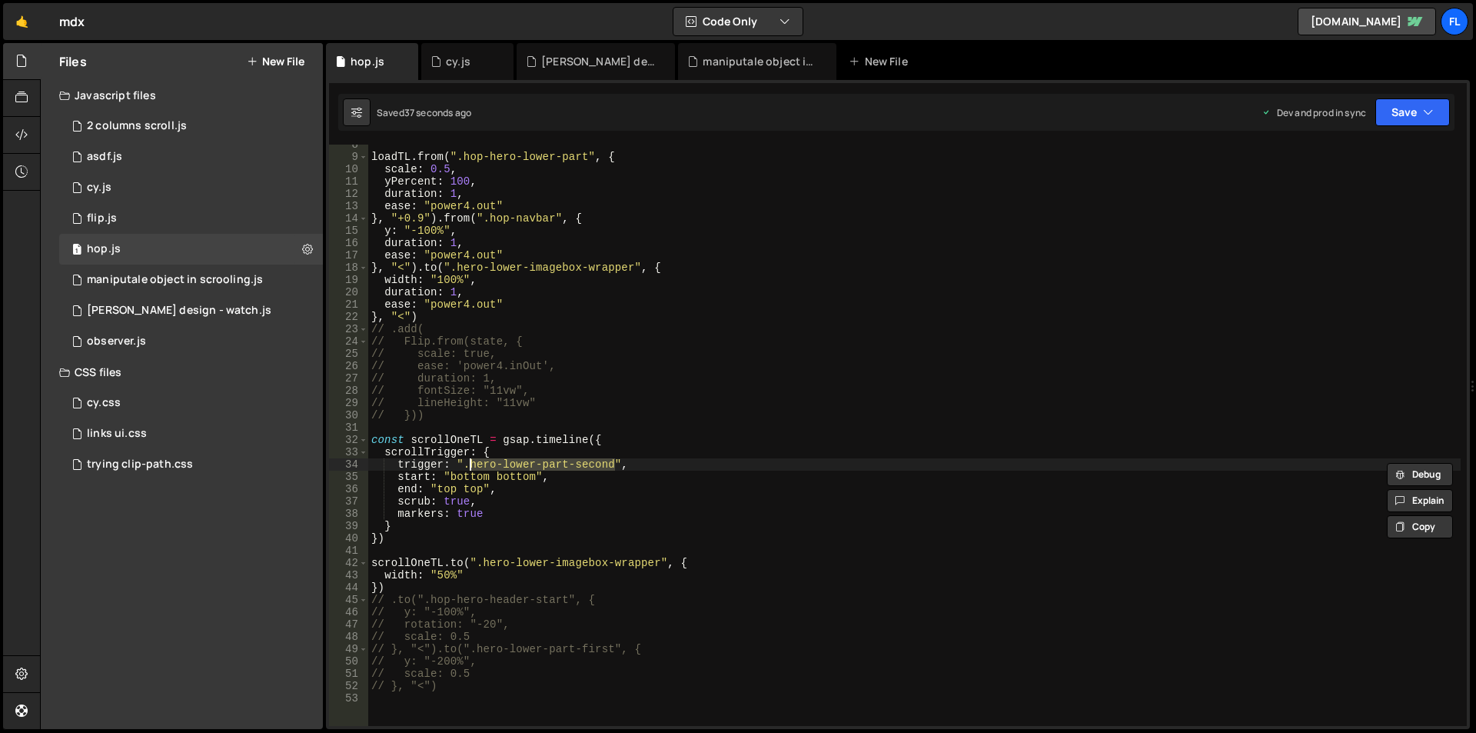
paste textarea "imagebox-wrapper"
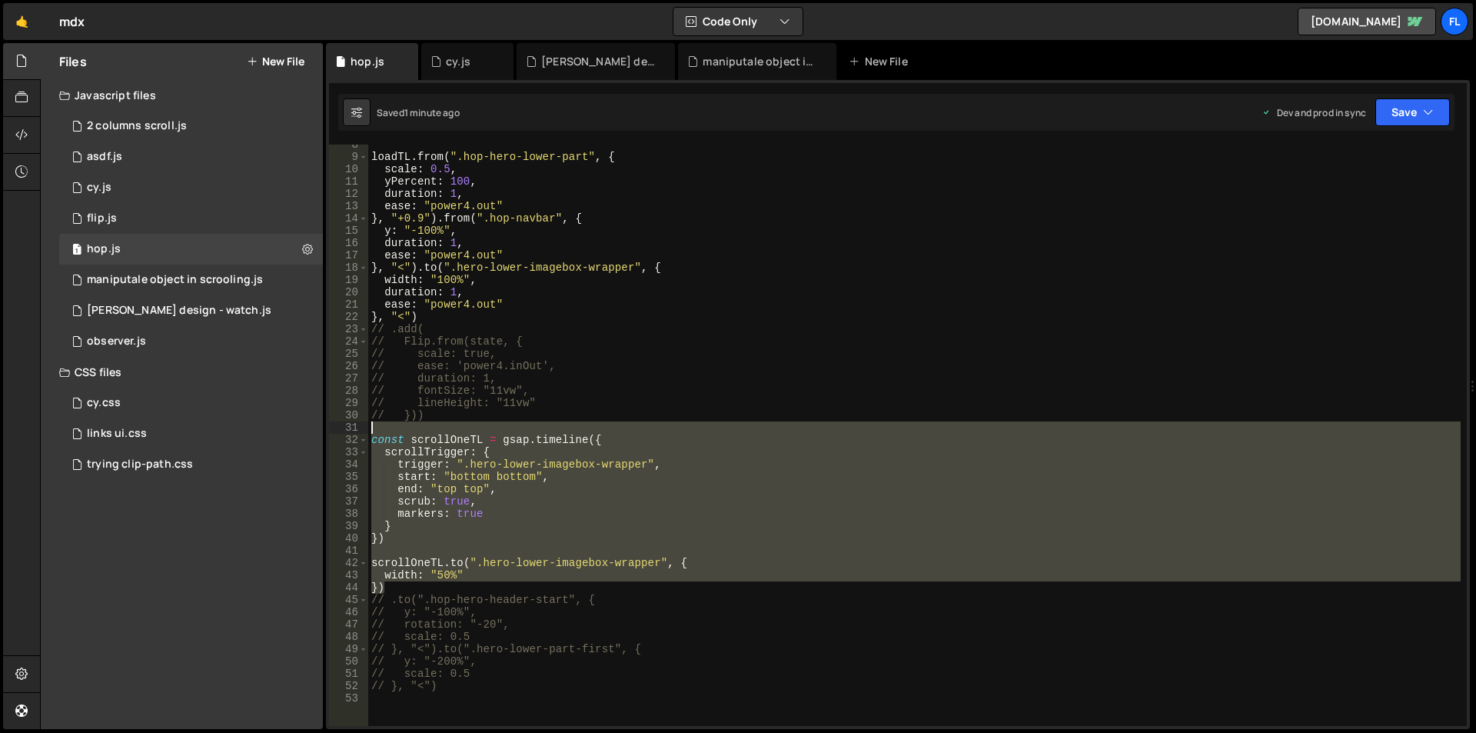
drag, startPoint x: 432, startPoint y: 586, endPoint x: 356, endPoint y: 424, distance: 179.8
click at [356, 424] on div "trigger: ".[PERSON_NAME]-lower-imagebox-wrapper", 8 9 10 11 12 13 14 15 16 17 1…" at bounding box center [898, 435] width 1138 height 581
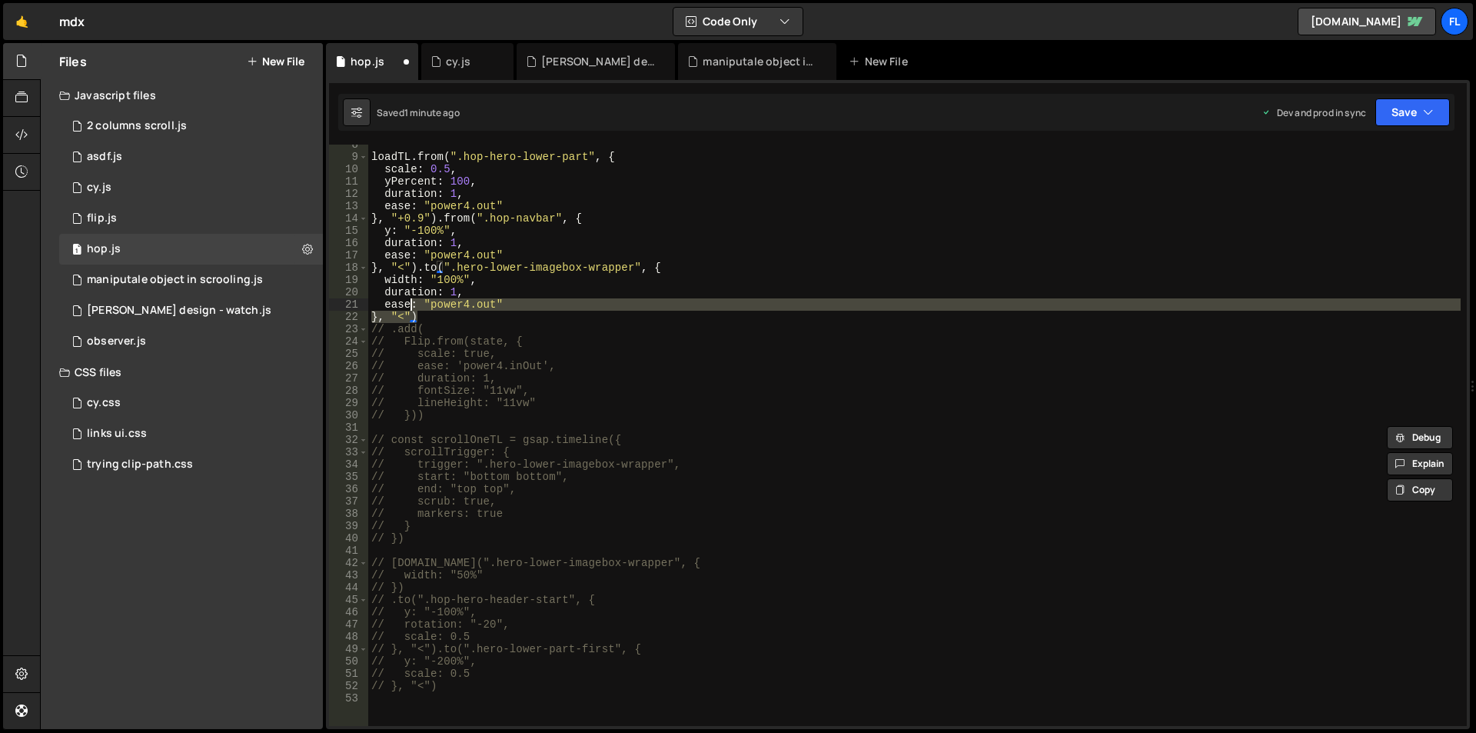
scroll to position [0, 0]
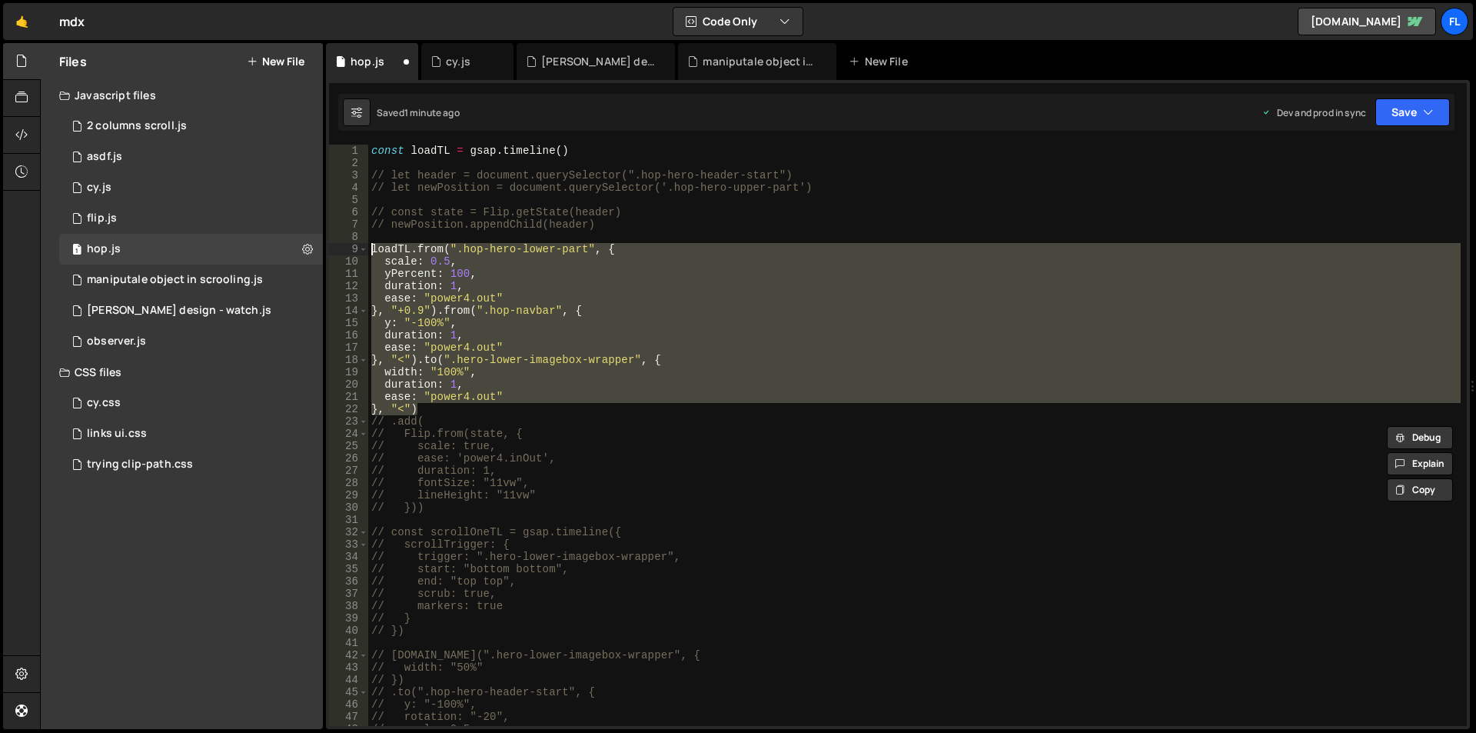
drag, startPoint x: 434, startPoint y: 319, endPoint x: 338, endPoint y: 248, distance: 119.3
click at [338, 248] on div "// const scrollOneTL = gsap.timeline({ 1 2 3 4 5 6 7 8 9 10 11 12 13 14 15 16 1…" at bounding box center [898, 435] width 1138 height 581
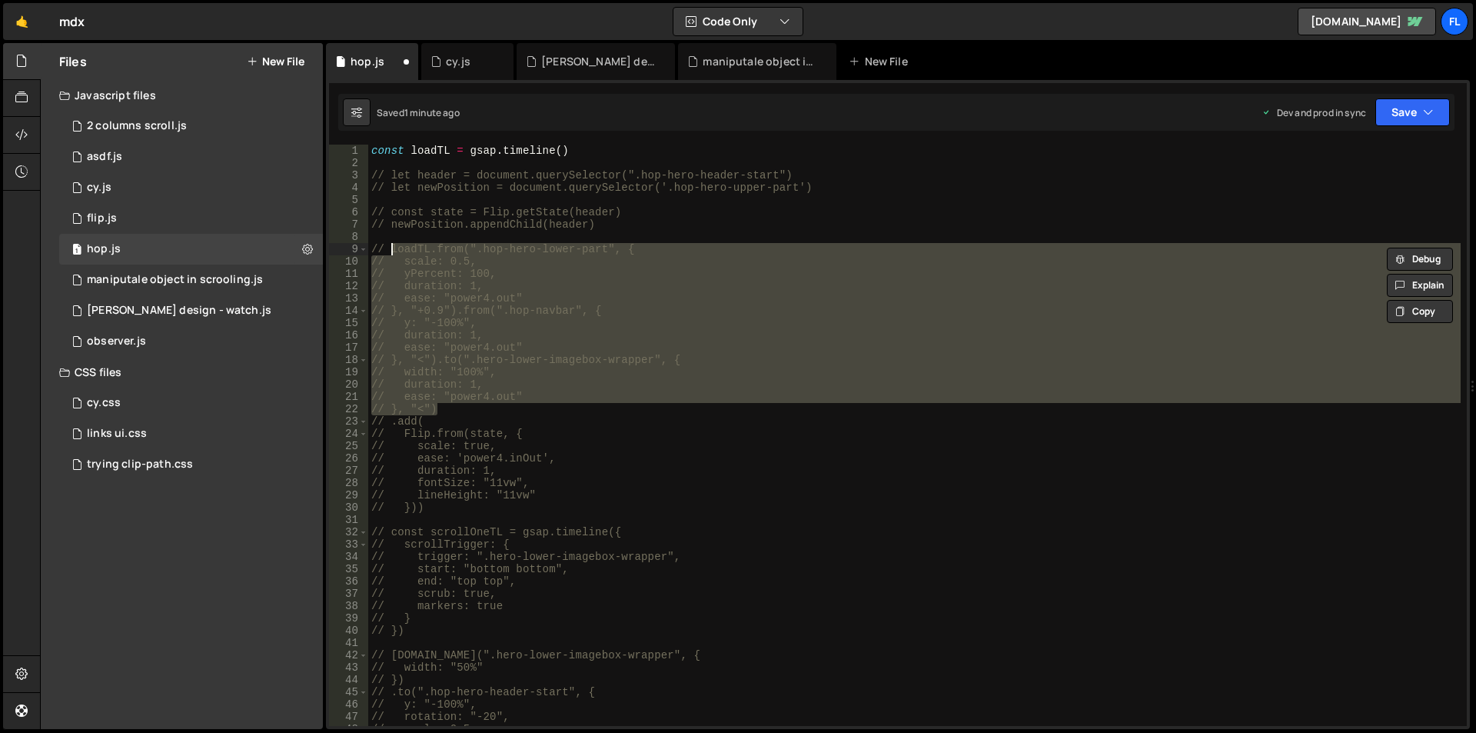
click at [587, 150] on div "const loadTL = gsap . timeline ( ) // let header = document.querySelector(".hop…" at bounding box center [914, 448] width 1092 height 606
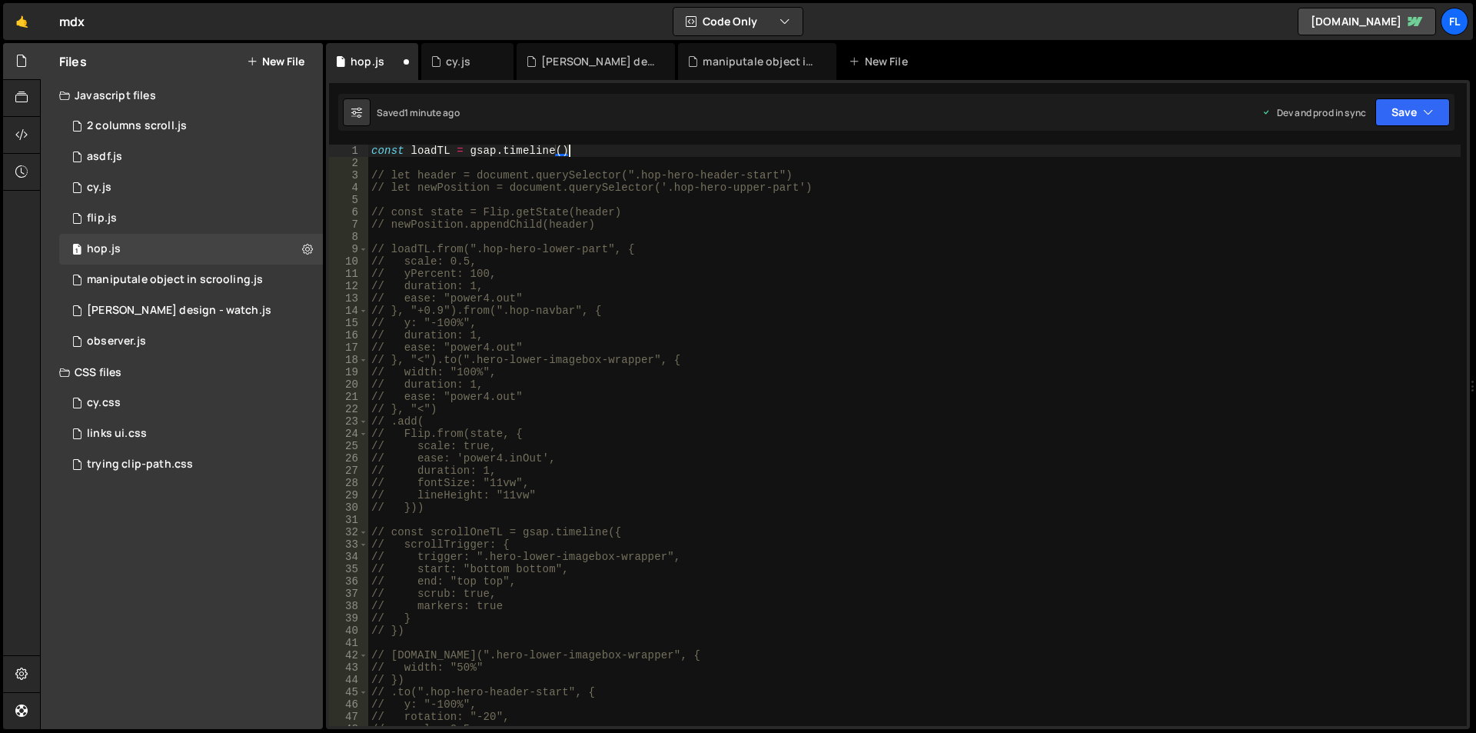
type textarea "// const loadTL = gsap.timeline()"
